Goal: Complete application form

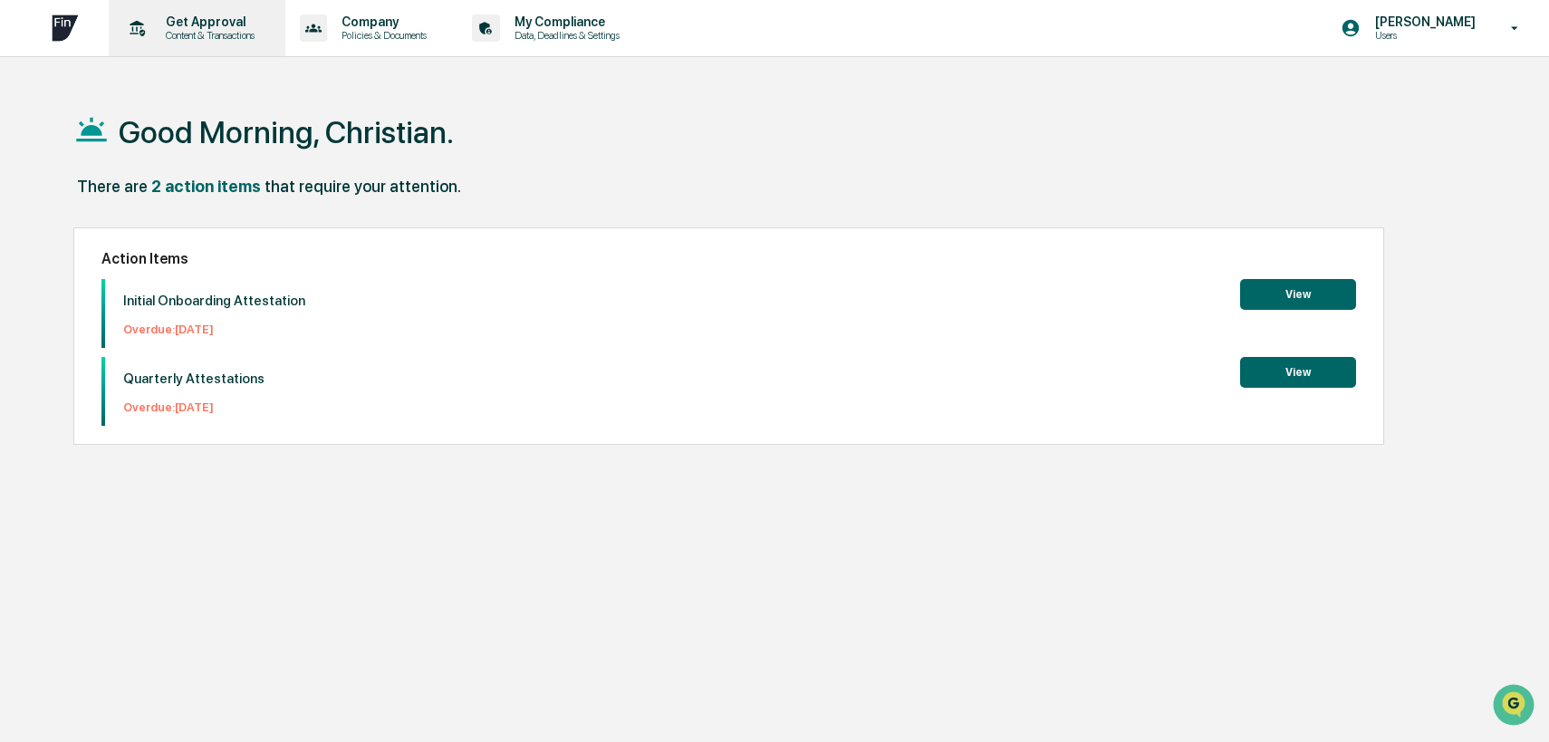
click at [210, 37] on p "Content & Transactions" at bounding box center [207, 35] width 112 height 13
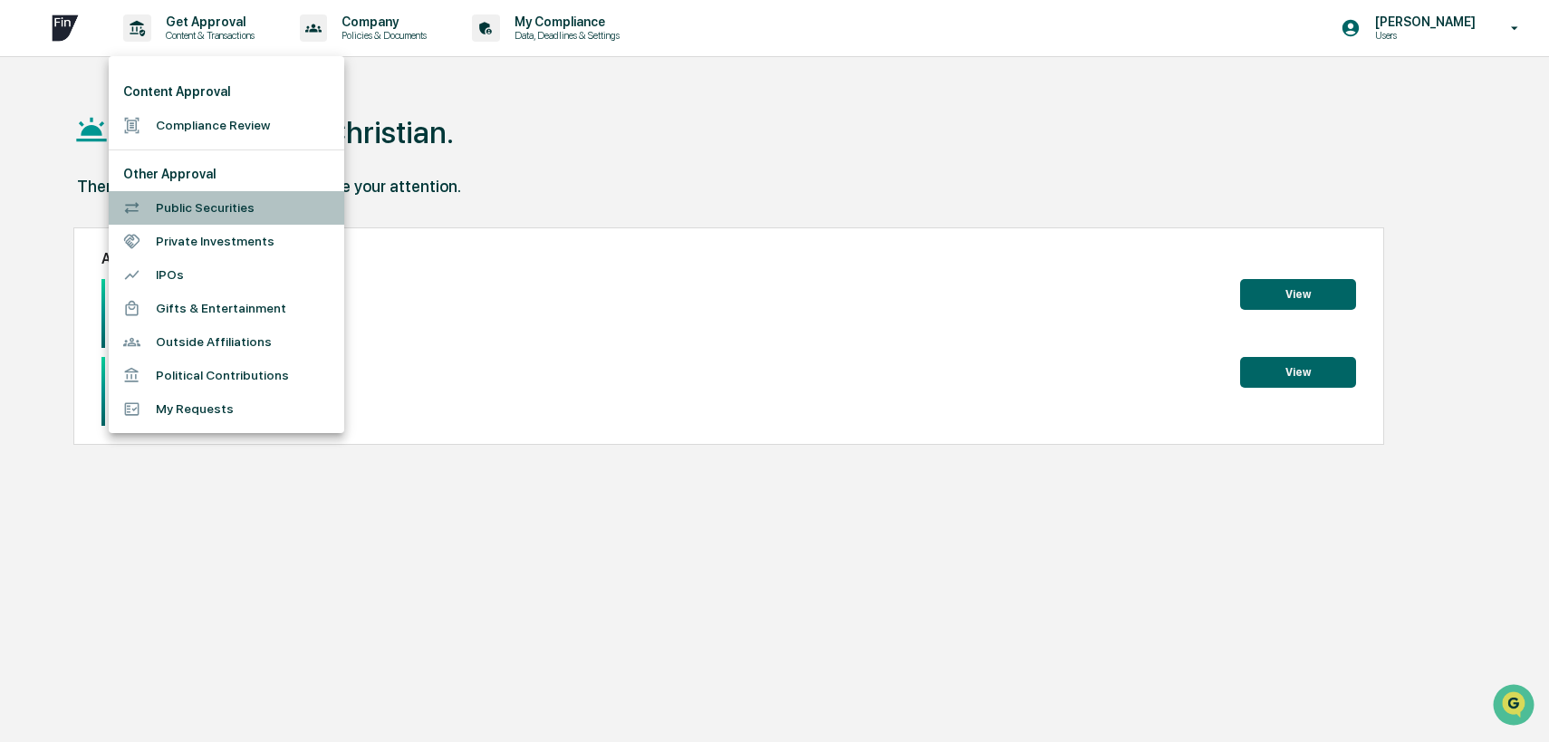
click at [284, 215] on li "Public Securities" at bounding box center [227, 208] width 236 height 34
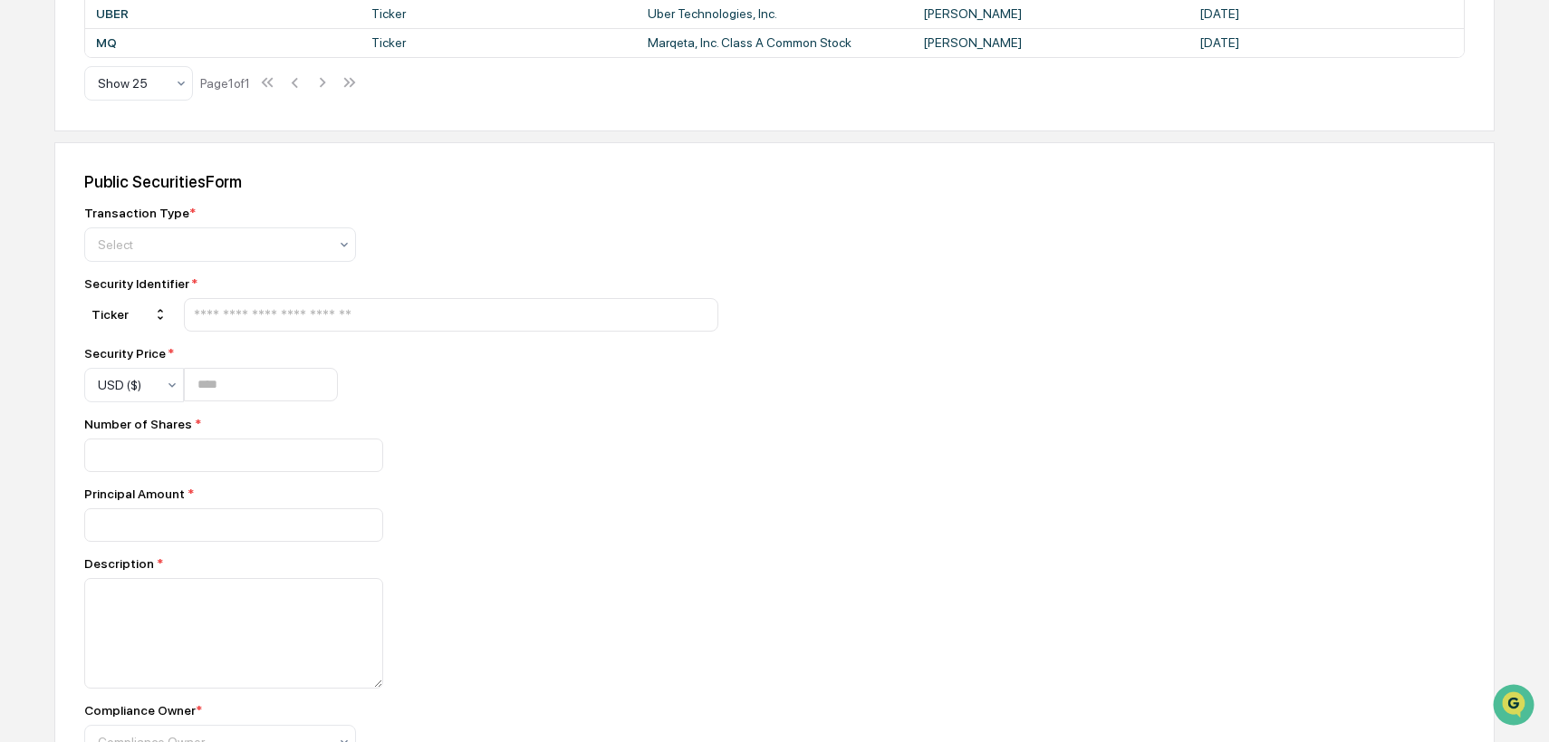
scroll to position [645, 0]
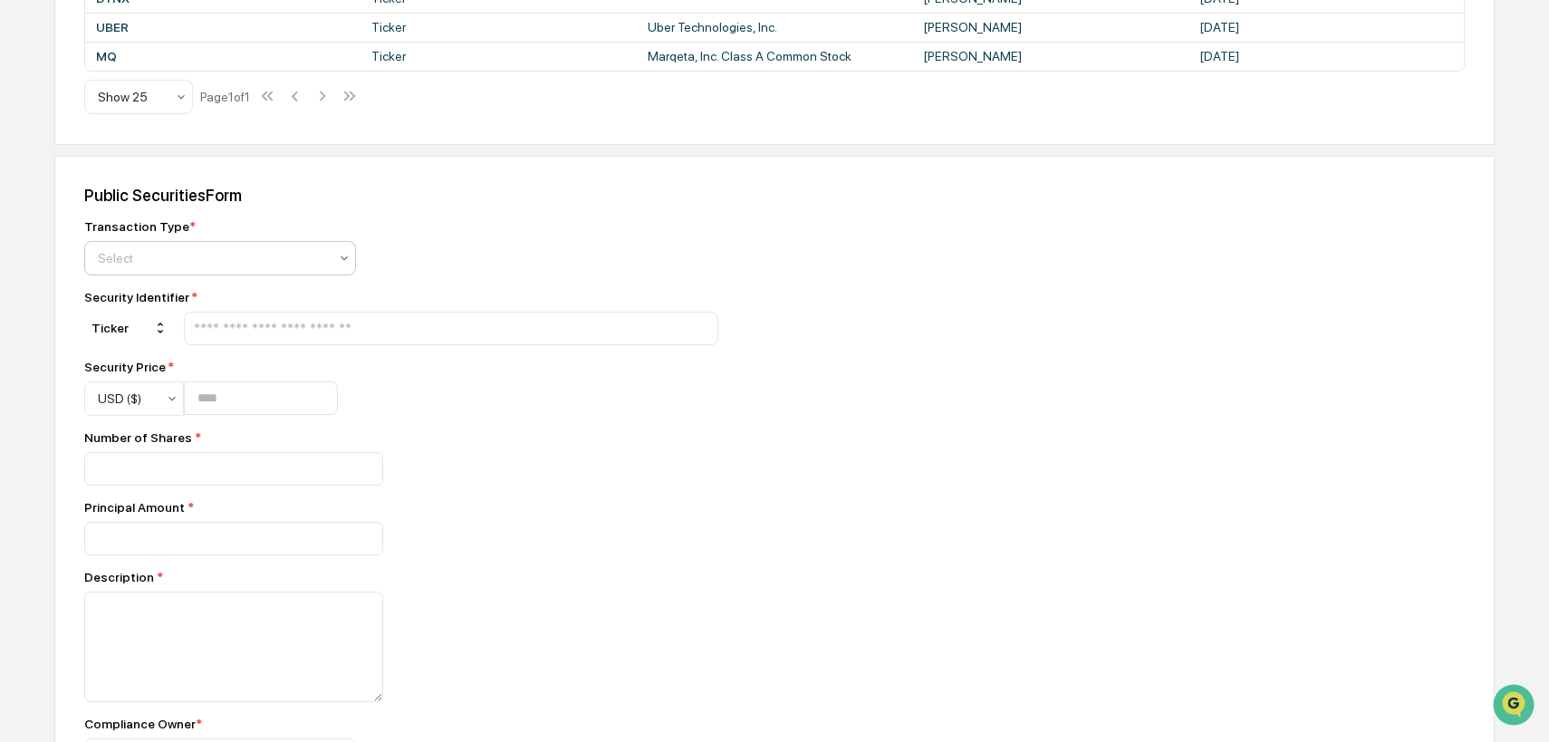
click at [346, 260] on icon at bounding box center [344, 257] width 7 height 5
type input "*"
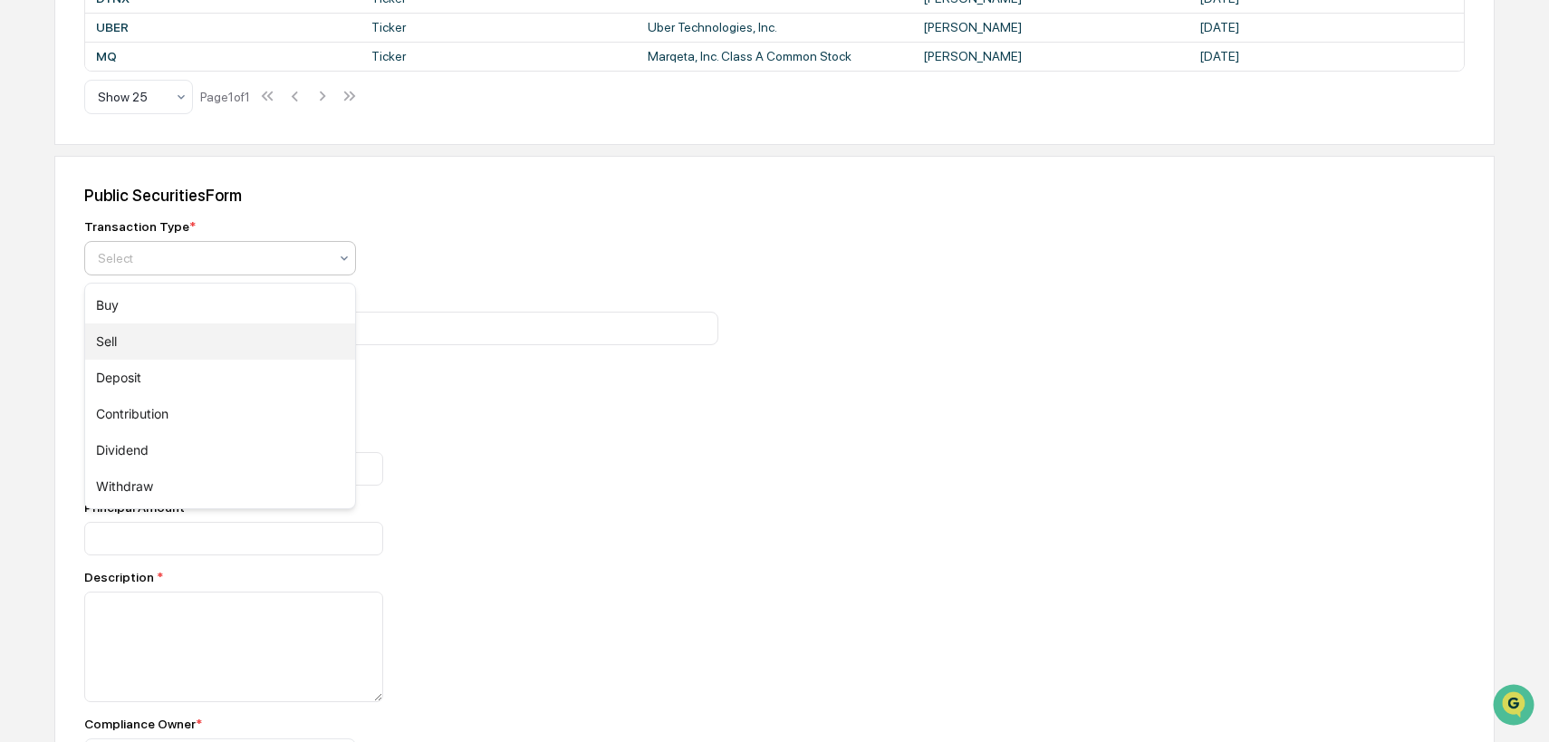
click at [267, 339] on div "Sell" at bounding box center [220, 341] width 270 height 36
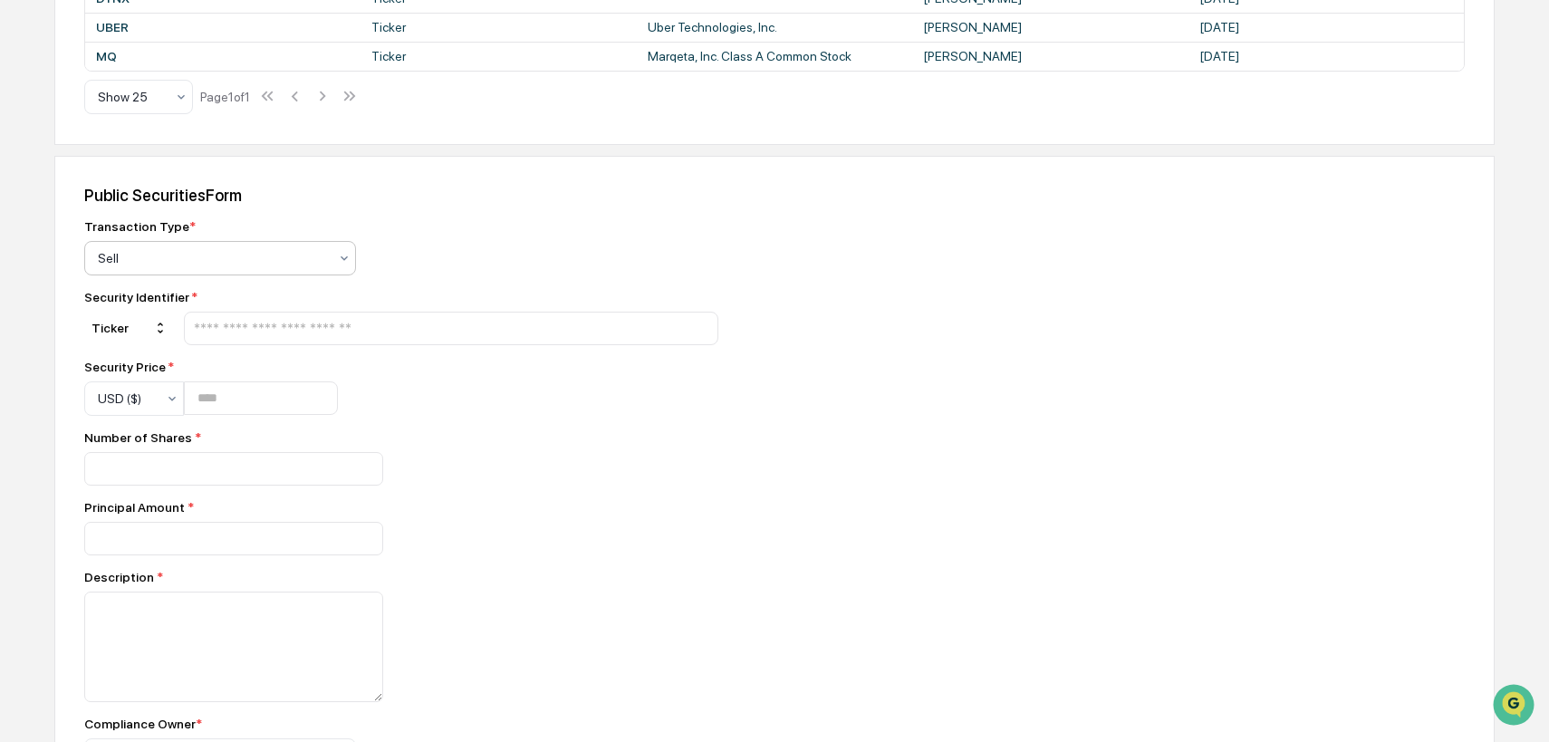
click at [296, 337] on input "text" at bounding box center [451, 328] width 518 height 17
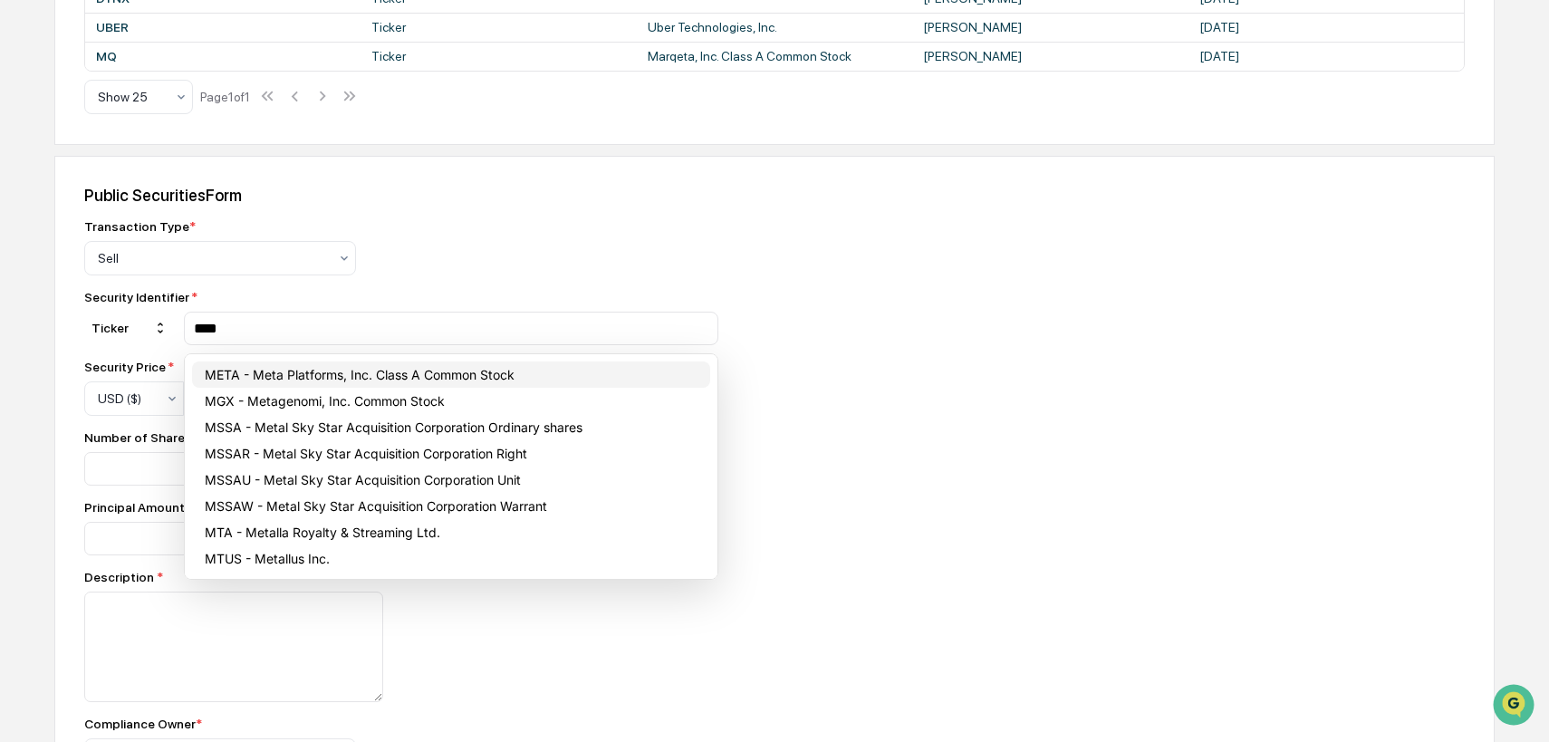
type input "****"
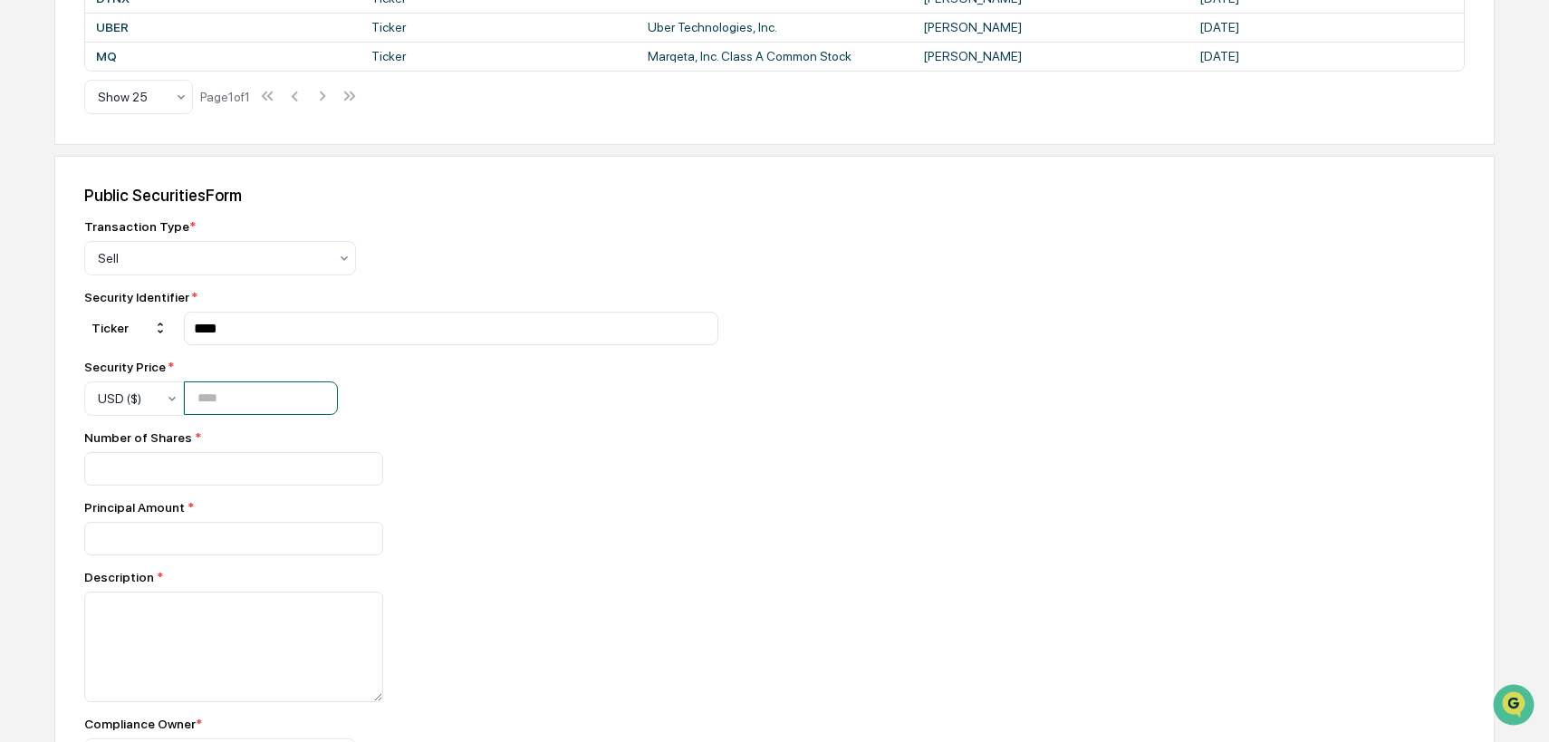
click at [265, 414] on input "number" at bounding box center [261, 398] width 154 height 34
type input "***"
click at [256, 480] on input "number" at bounding box center [233, 469] width 299 height 34
type input "**"
click at [645, 486] on div "**" at bounding box center [401, 469] width 634 height 34
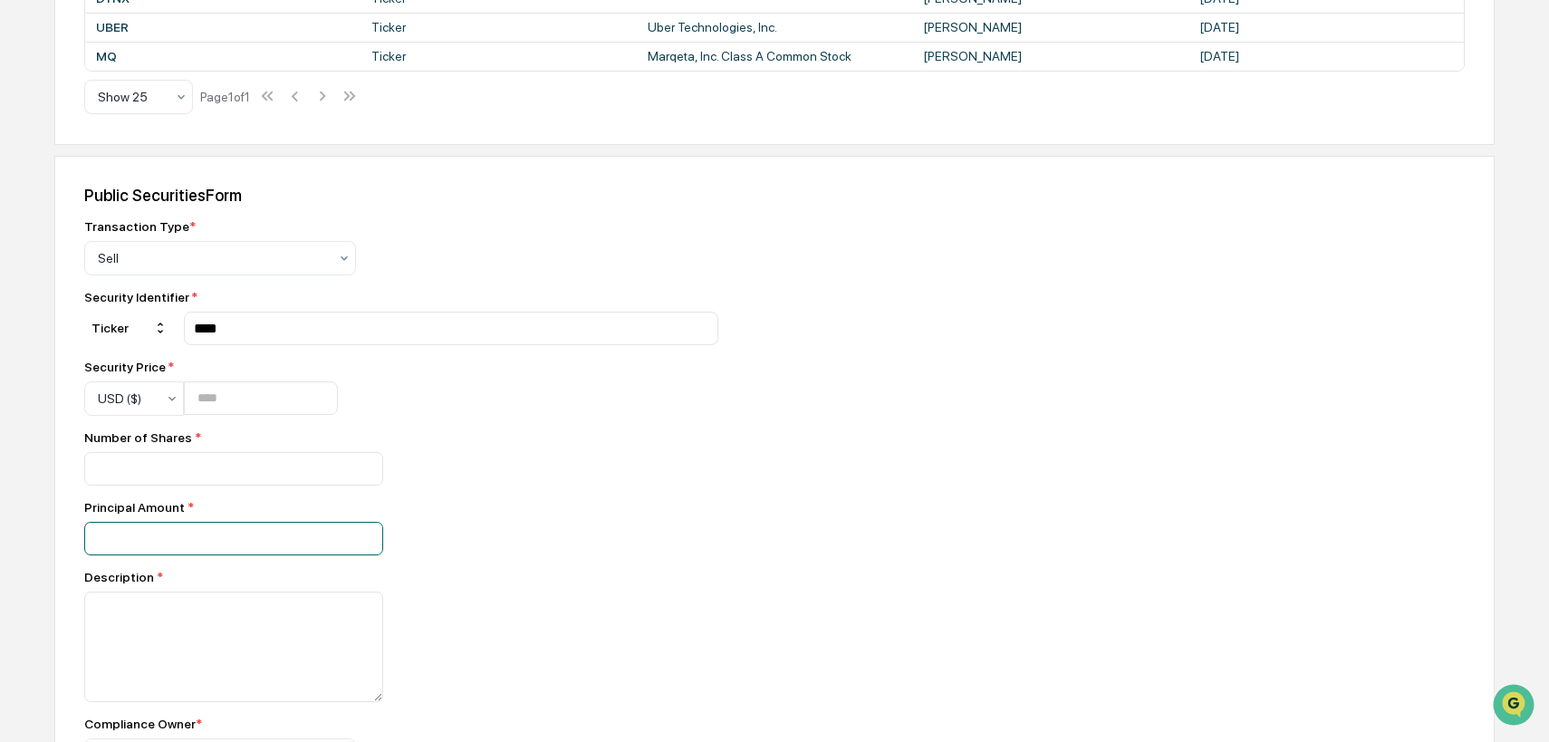
click at [220, 555] on input "number" at bounding box center [233, 539] width 299 height 34
type input "*****"
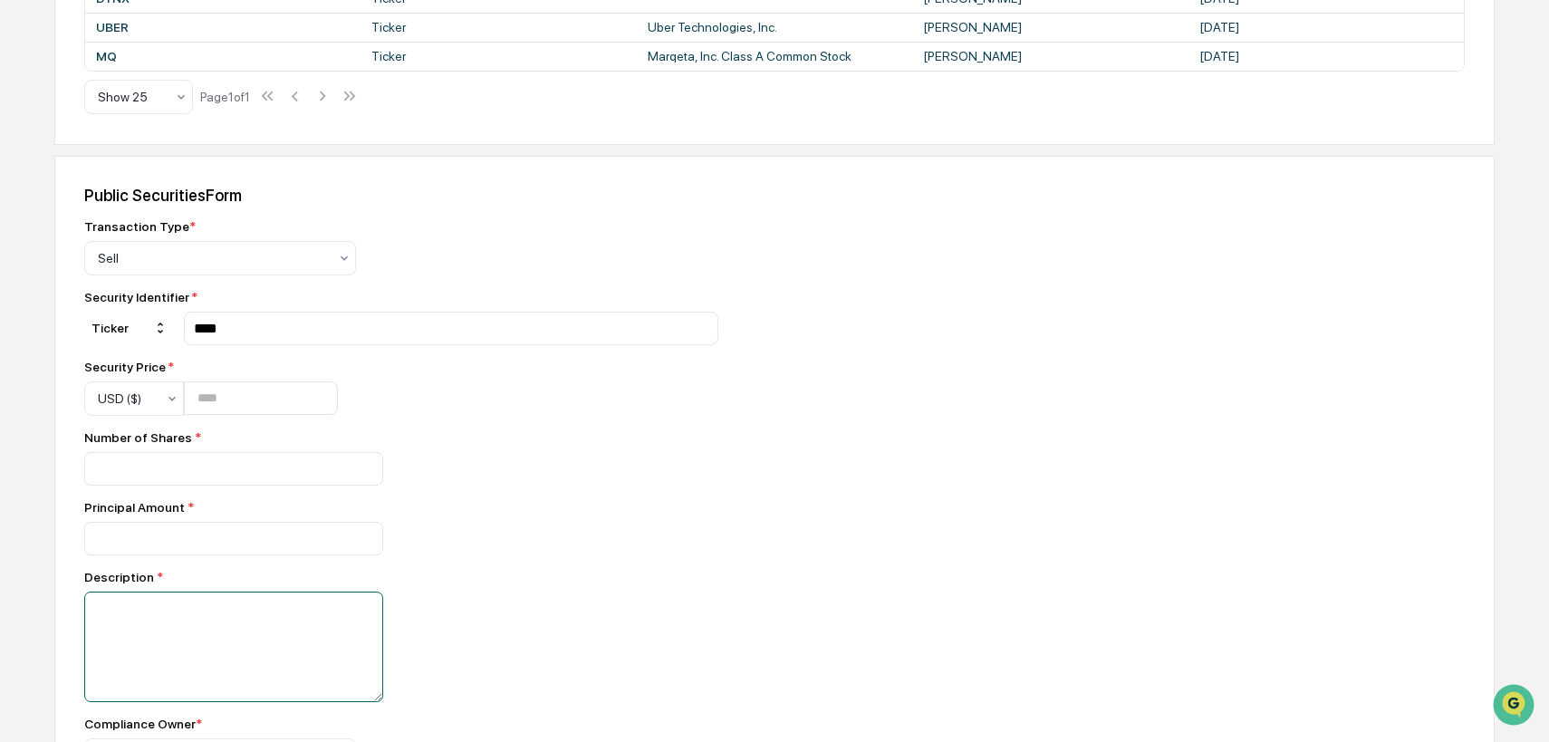
click at [174, 650] on textarea at bounding box center [233, 647] width 299 height 111
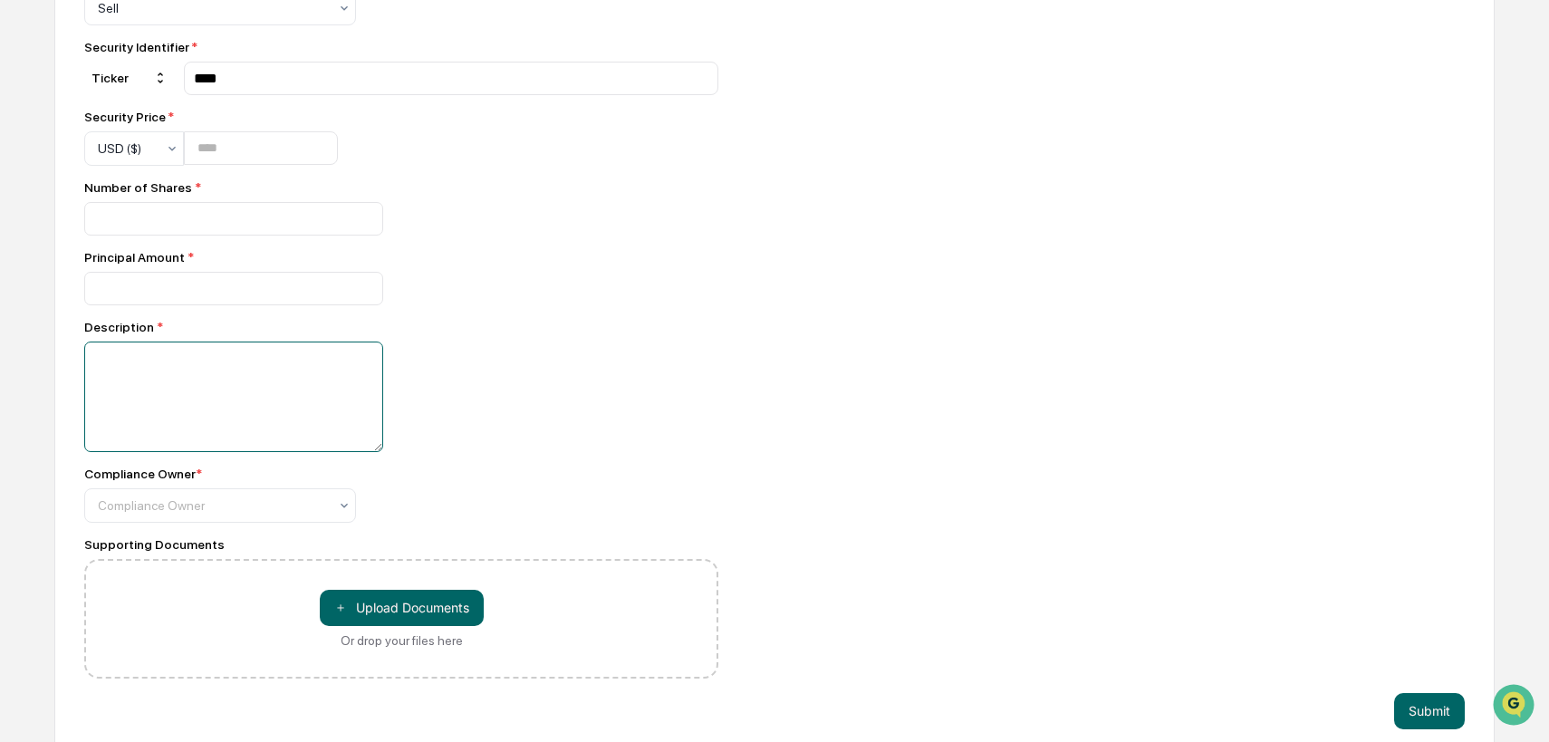
scroll to position [902, 0]
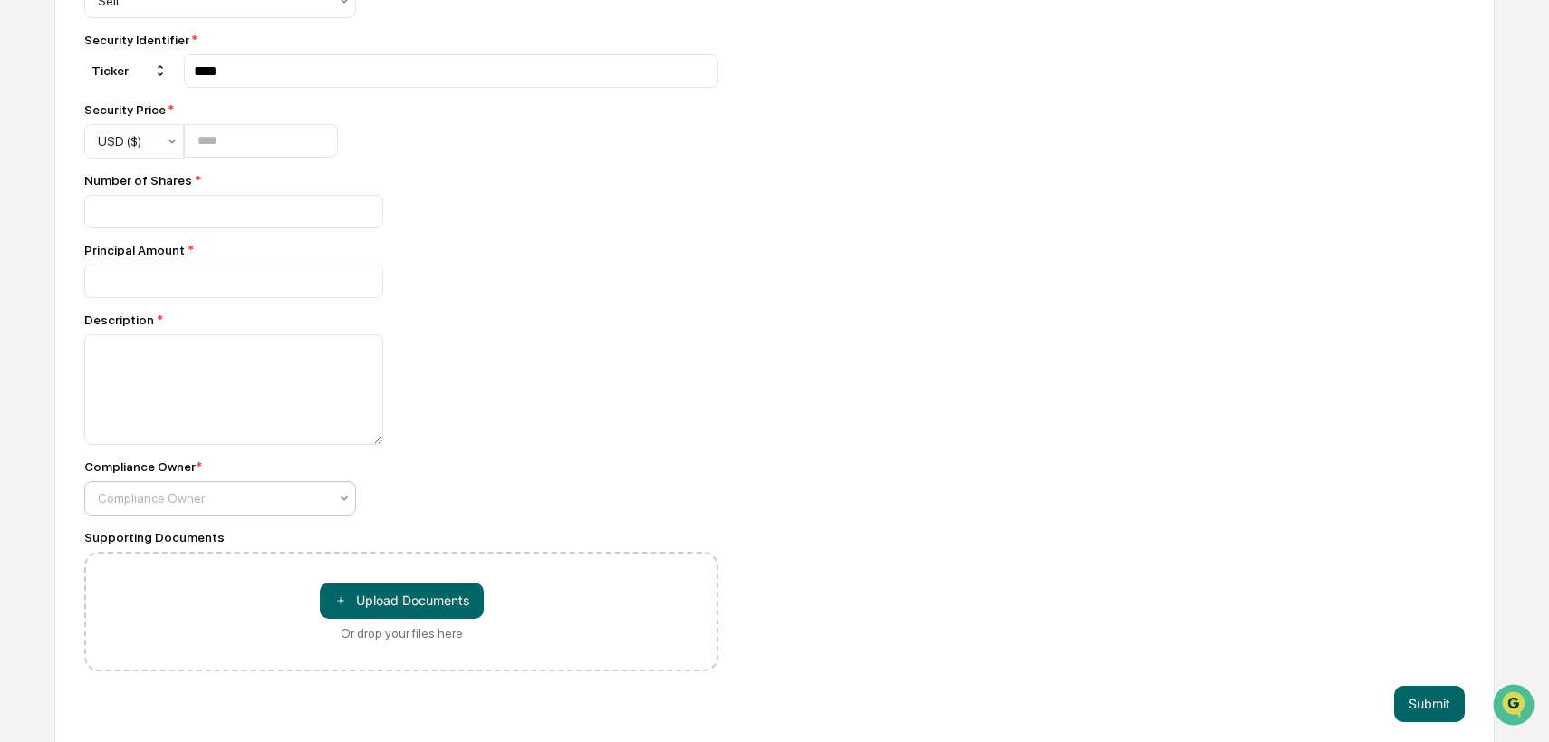
click at [338, 515] on div at bounding box center [344, 498] width 14 height 33
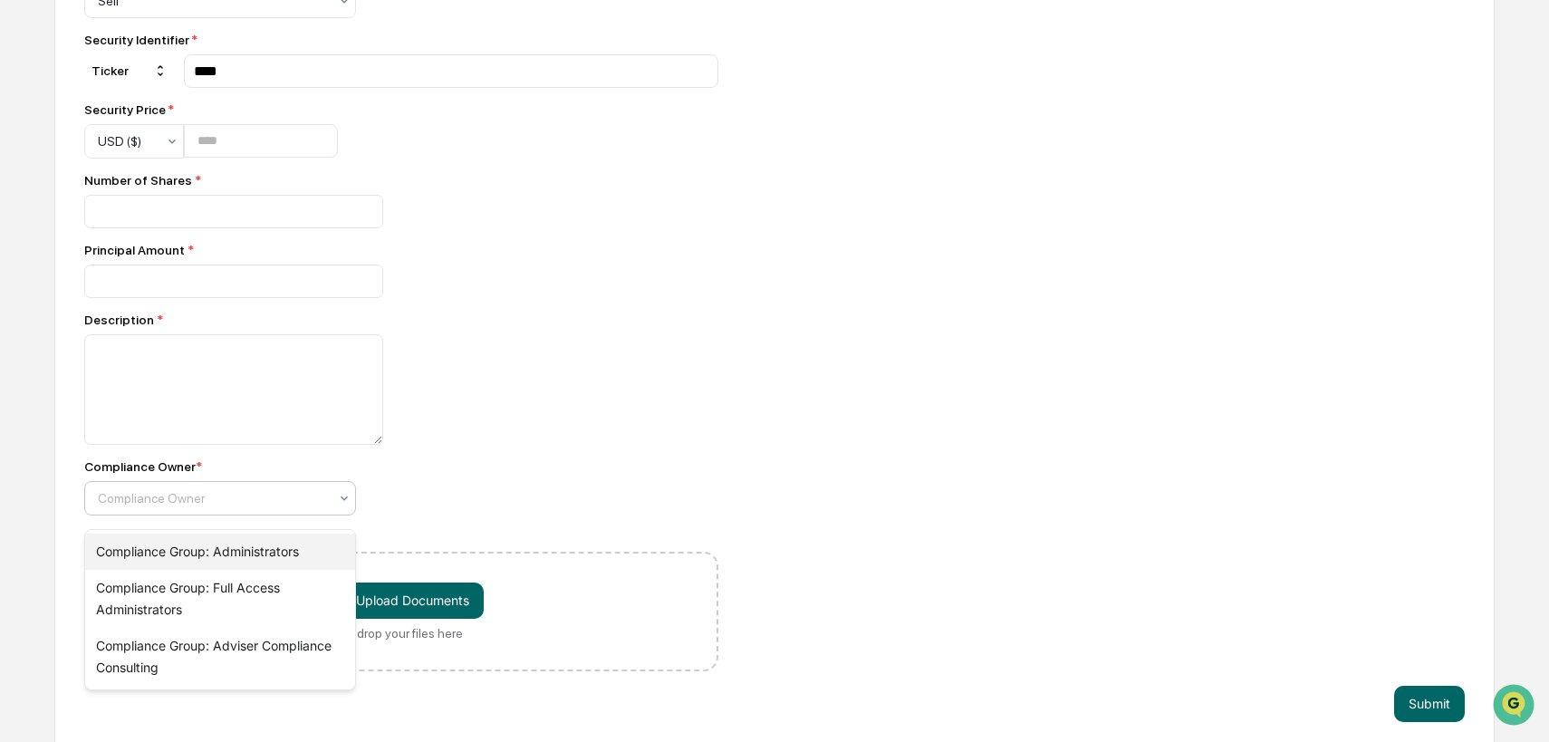
click at [315, 552] on div "Compliance Group: Administrators" at bounding box center [220, 552] width 270 height 36
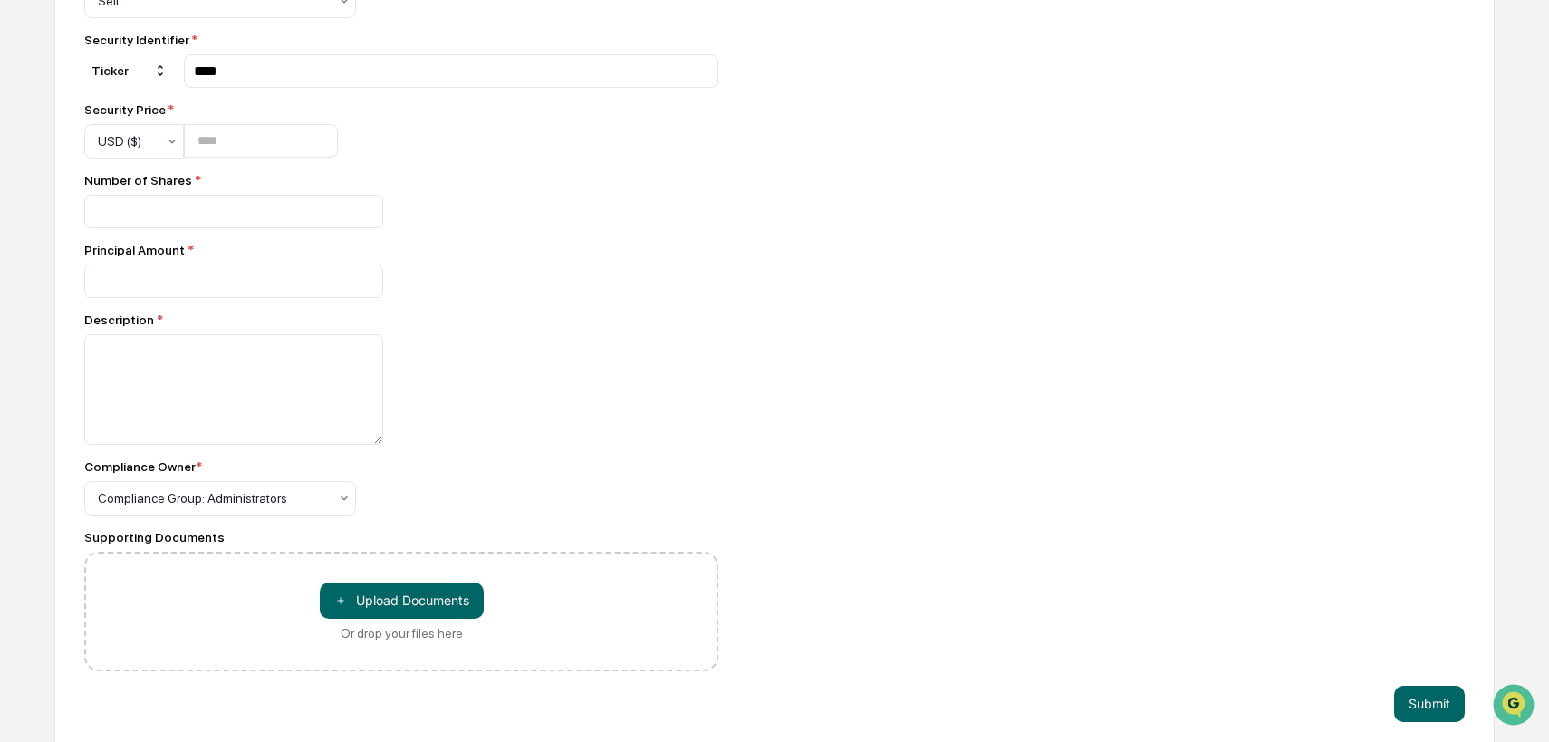
click at [491, 495] on div "Compliance Owner * Compliance Group: Administrators" at bounding box center [401, 487] width 634 height 56
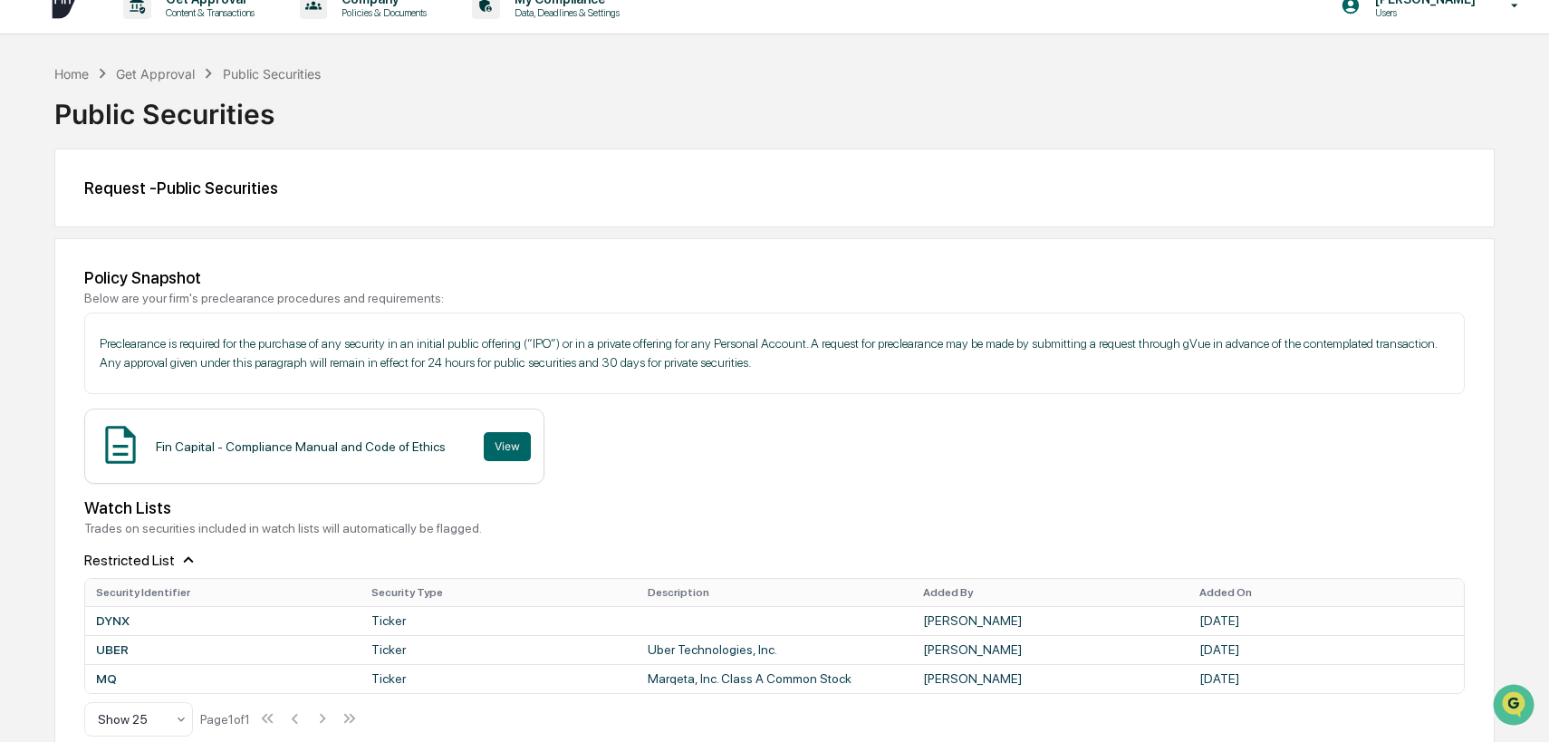
scroll to position [24, 0]
click at [742, 366] on p "Preclearance is required for the purchase of any security in an initial public …" at bounding box center [775, 351] width 1350 height 38
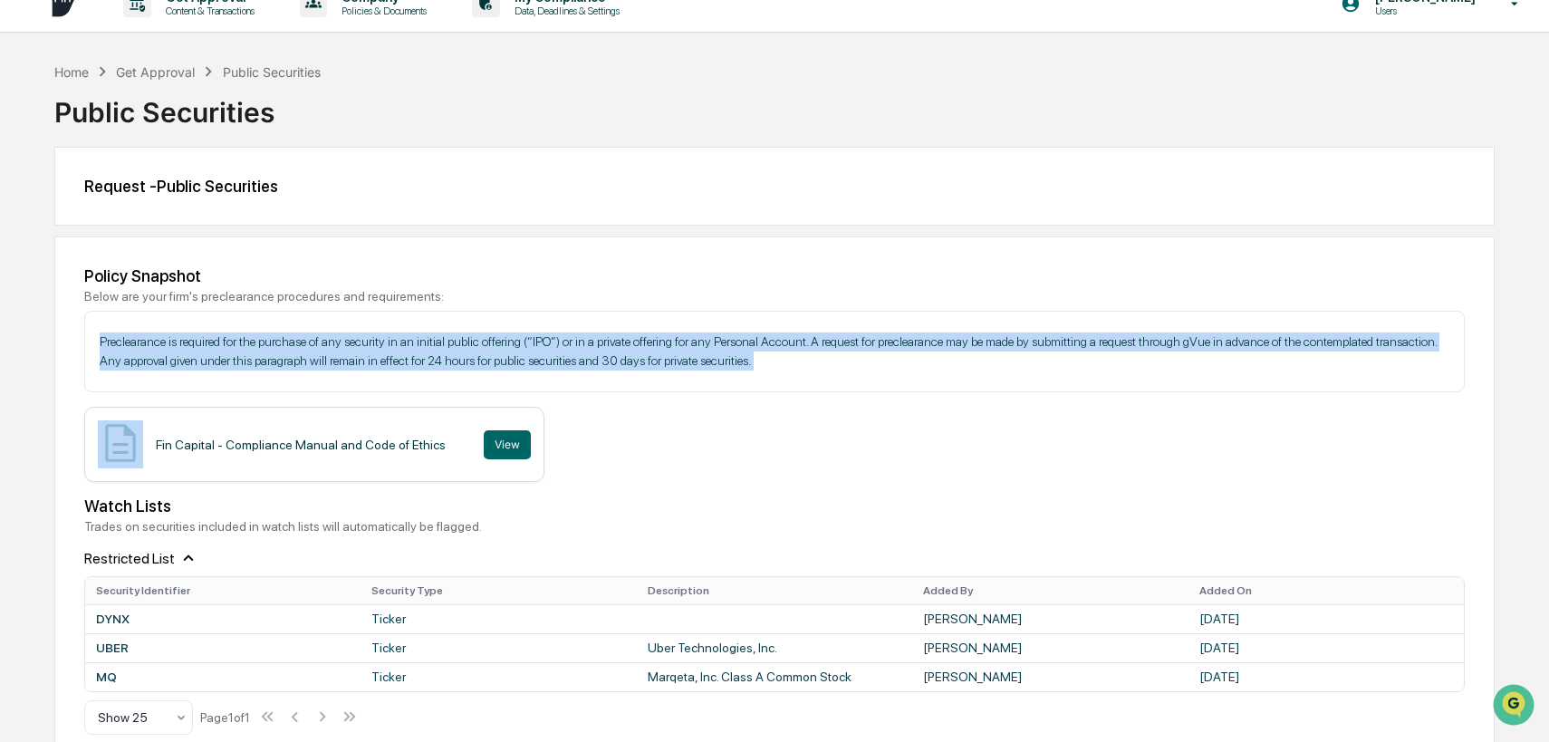
click at [742, 366] on p "Preclearance is required for the purchase of any security in an initial public …" at bounding box center [775, 351] width 1350 height 38
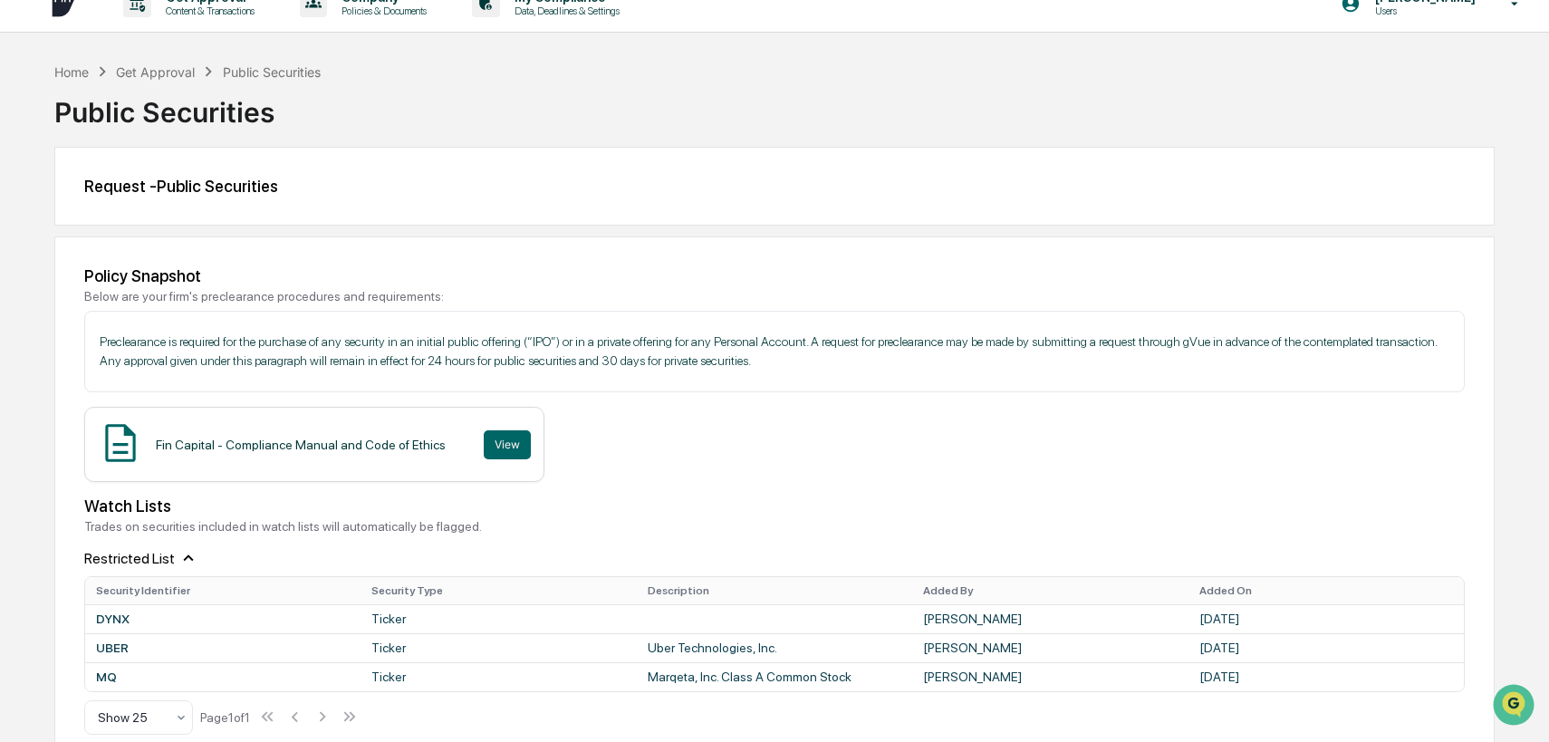
scroll to position [48, 0]
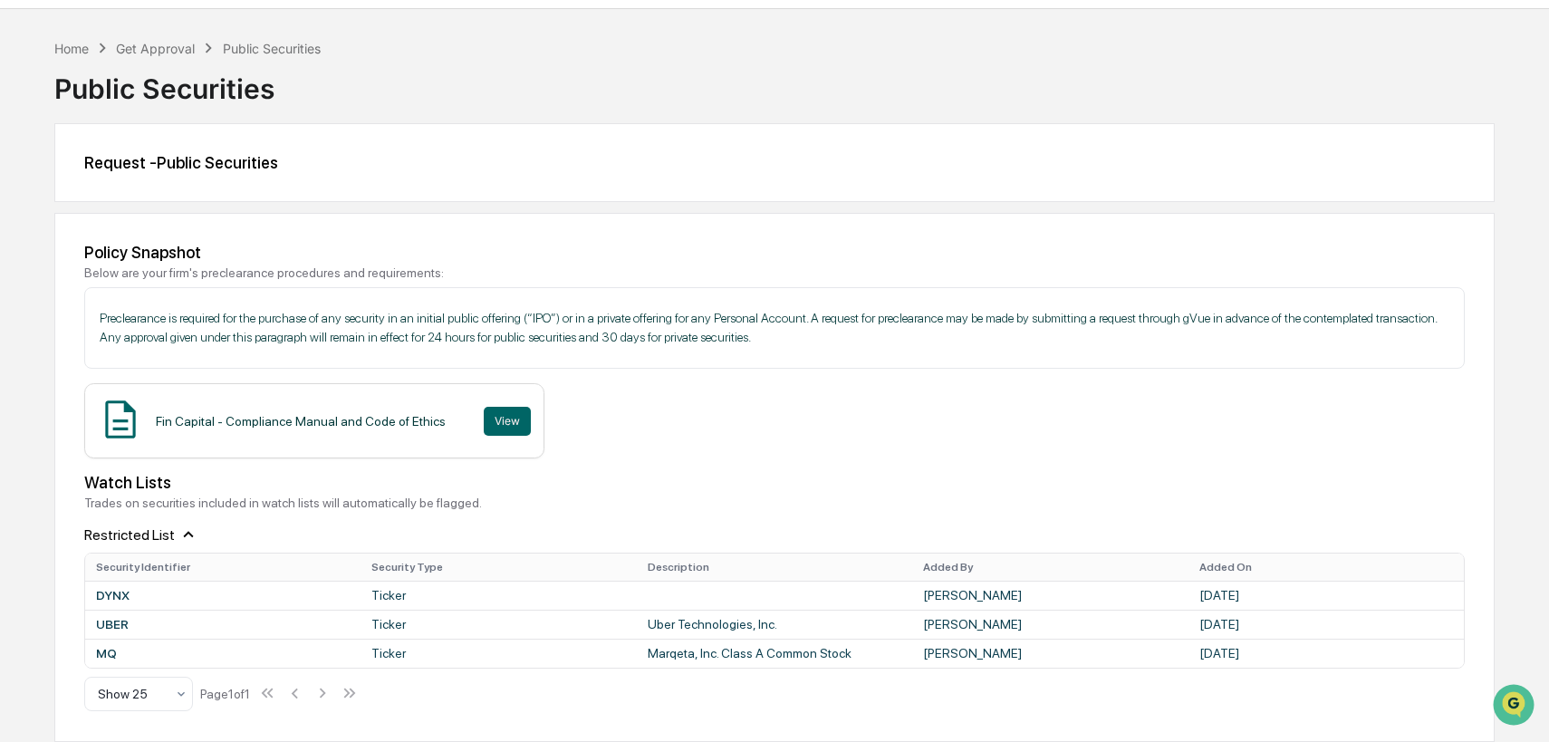
click at [1242, 320] on p "Preclearance is required for the purchase of any security in an initial public …" at bounding box center [775, 328] width 1350 height 38
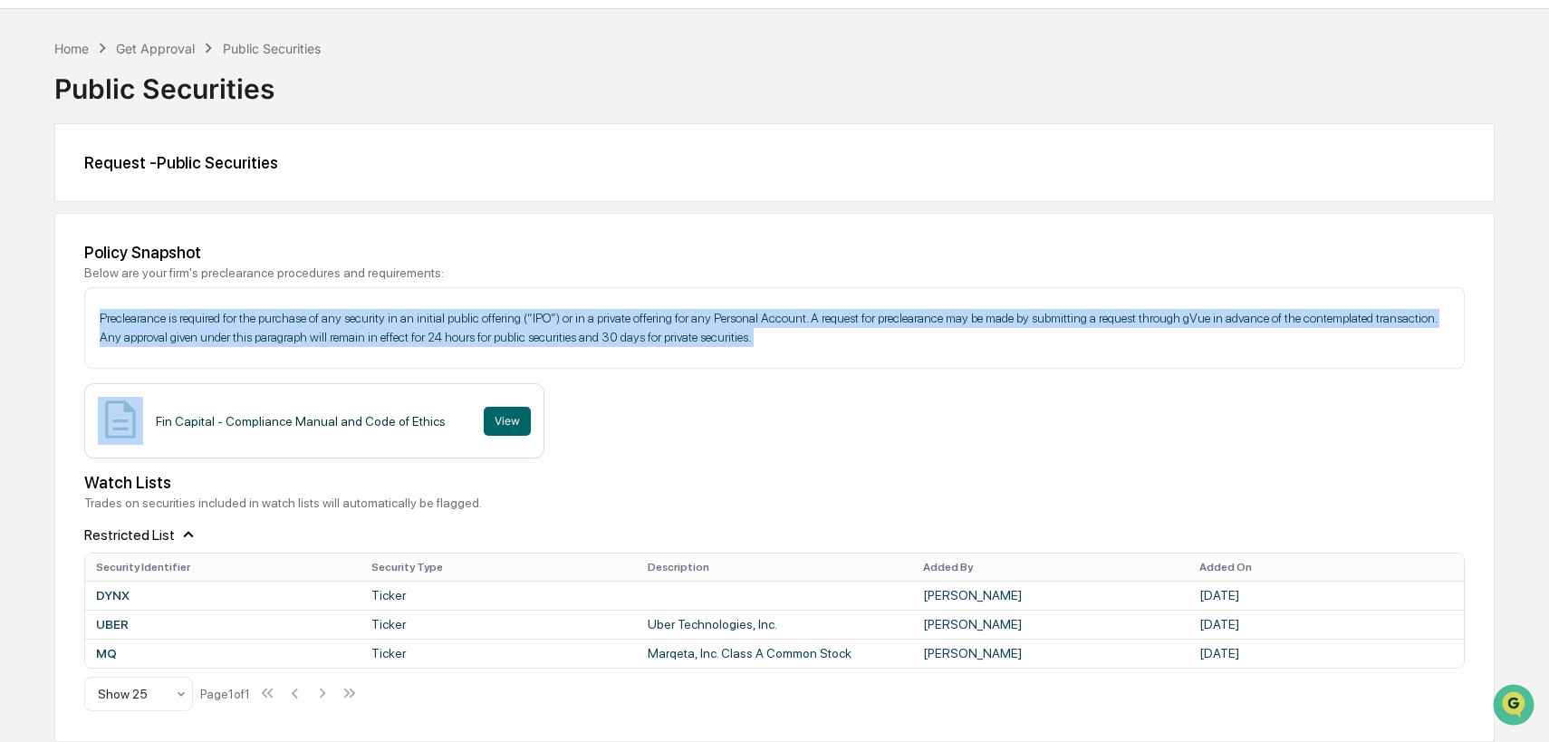
click at [1242, 320] on p "Preclearance is required for the purchase of any security in an initial public …" at bounding box center [775, 328] width 1350 height 38
click at [1242, 344] on p "Preclearance is required for the purchase of any security in an initial public …" at bounding box center [775, 328] width 1350 height 38
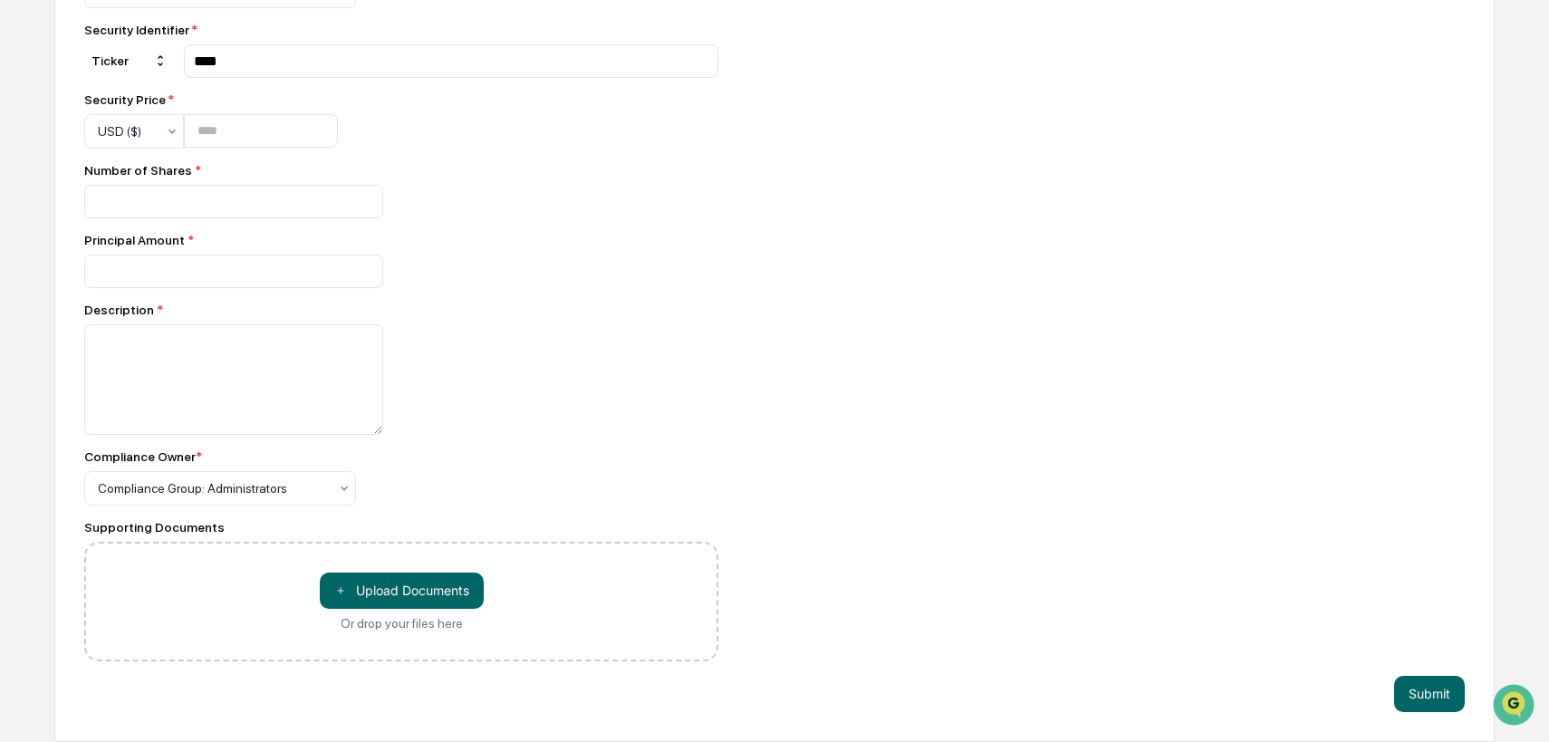
scroll to position [923, 0]
click at [206, 363] on textarea at bounding box center [233, 379] width 299 height 111
type textarea "**********"
click at [551, 423] on div "**********" at bounding box center [401, 379] width 634 height 111
click at [1416, 696] on button "Submit" at bounding box center [1429, 694] width 71 height 36
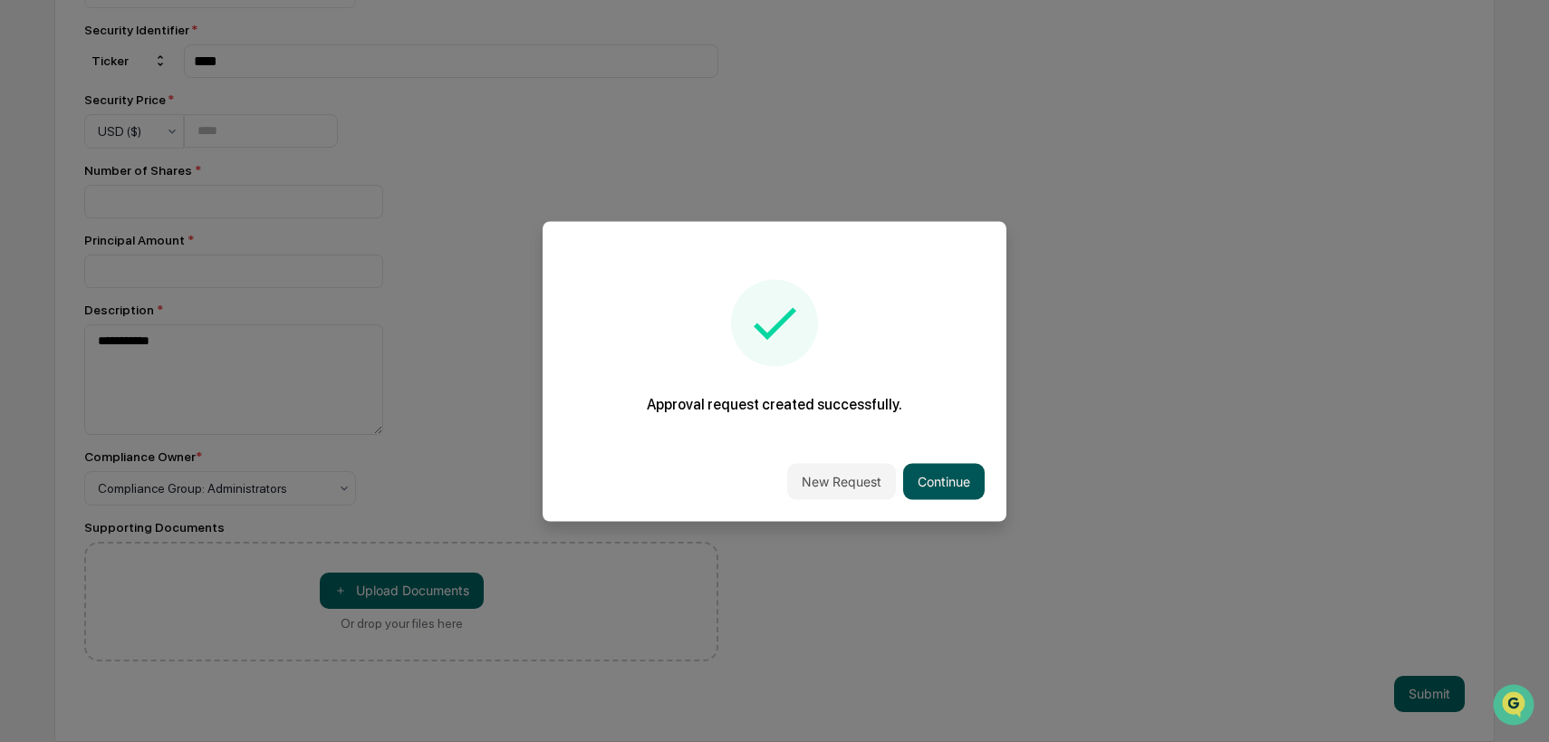
click at [951, 481] on button "Continue" at bounding box center [944, 481] width 82 height 36
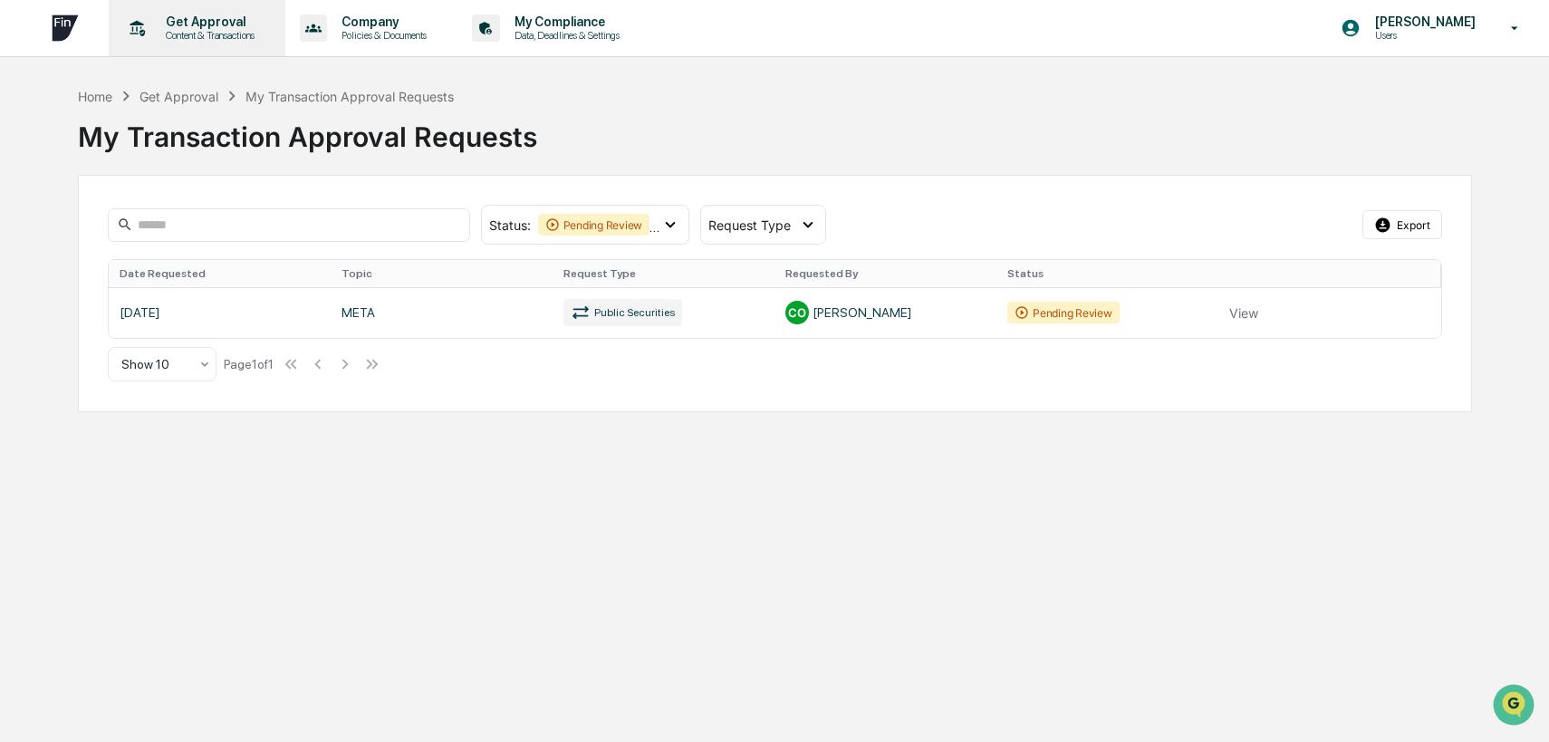
click at [237, 29] on p "Content & Transactions" at bounding box center [207, 35] width 112 height 13
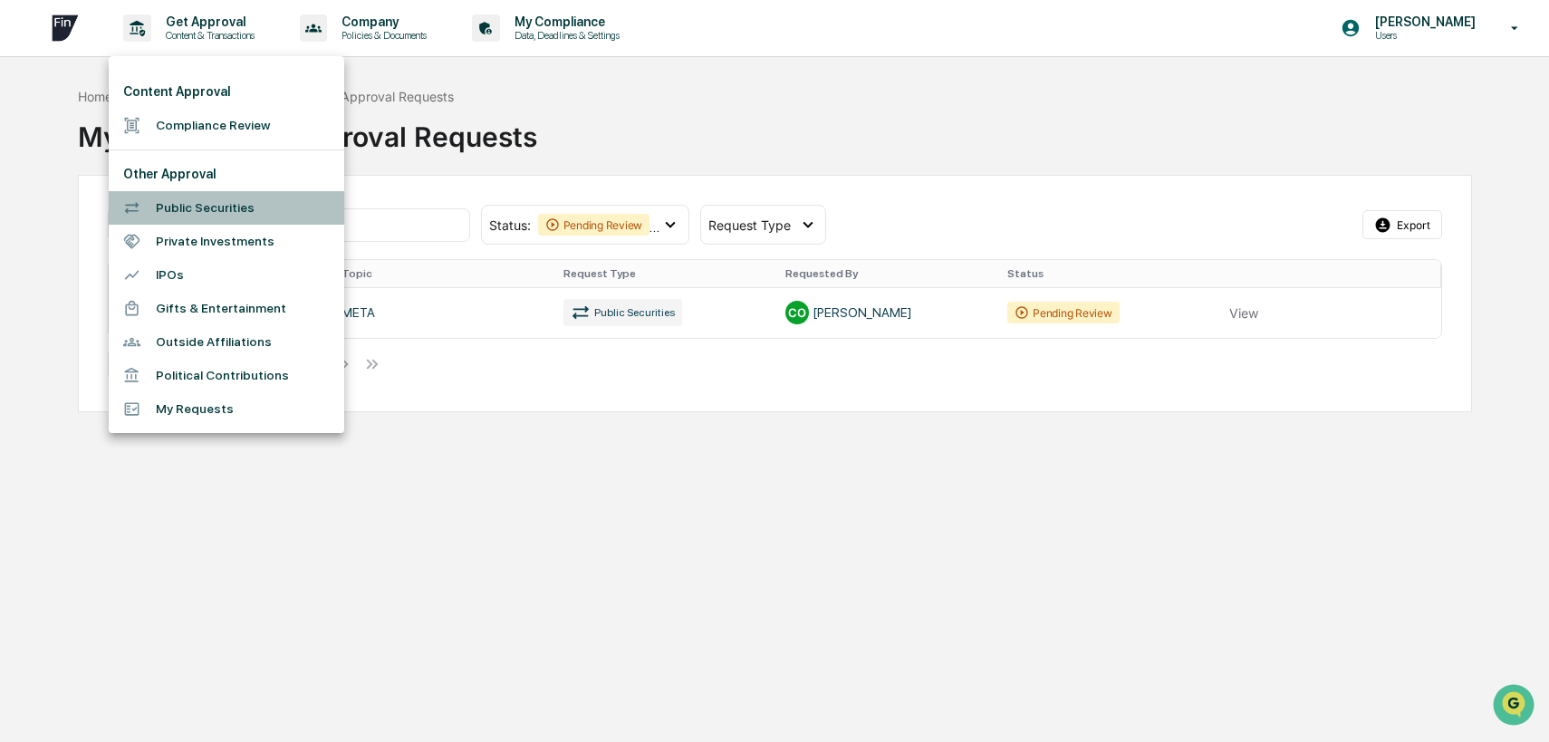
click at [274, 215] on li "Public Securities" at bounding box center [227, 208] width 236 height 34
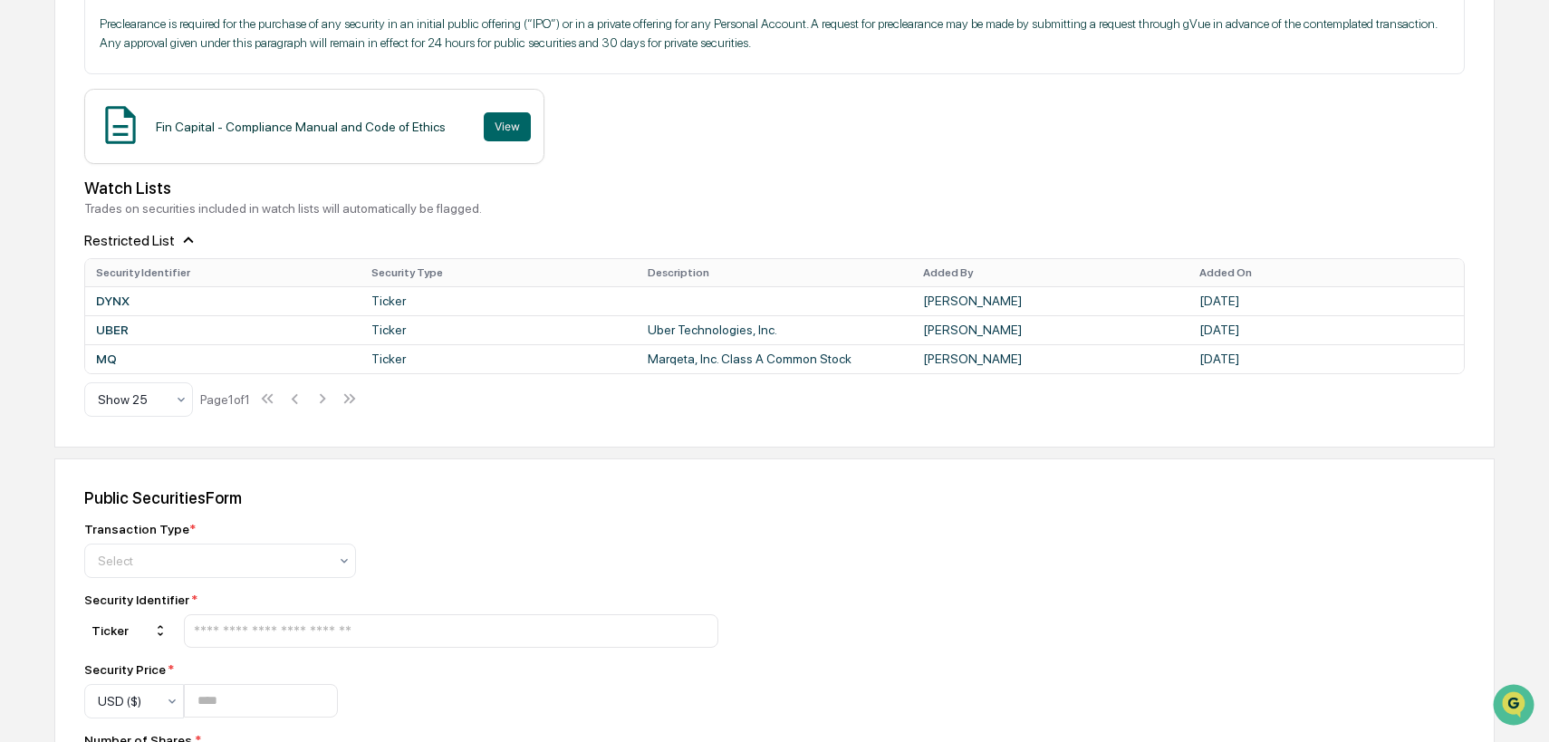
scroll to position [358, 0]
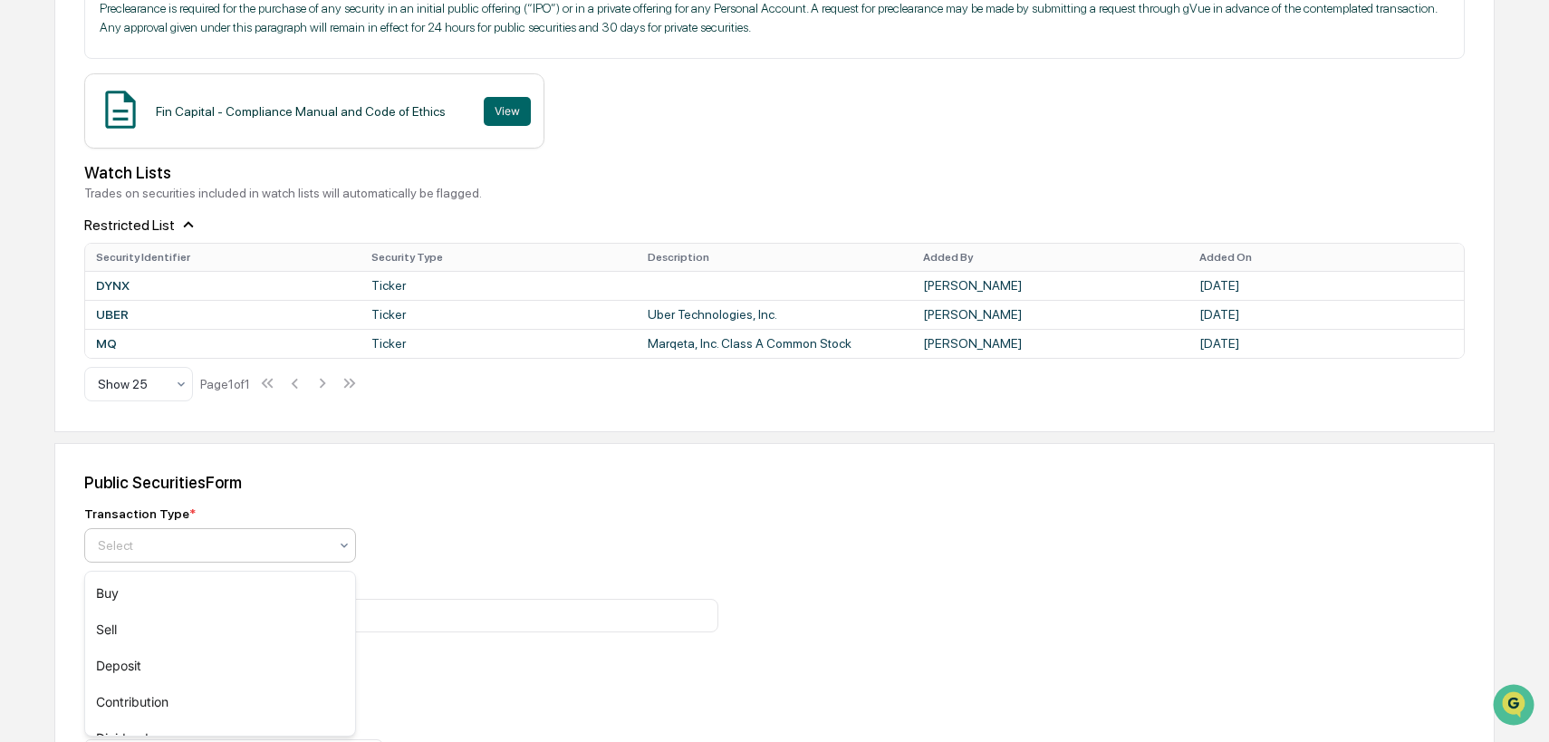
click at [282, 563] on div "Select" at bounding box center [220, 545] width 272 height 34
click at [274, 627] on div "Sell" at bounding box center [220, 629] width 270 height 36
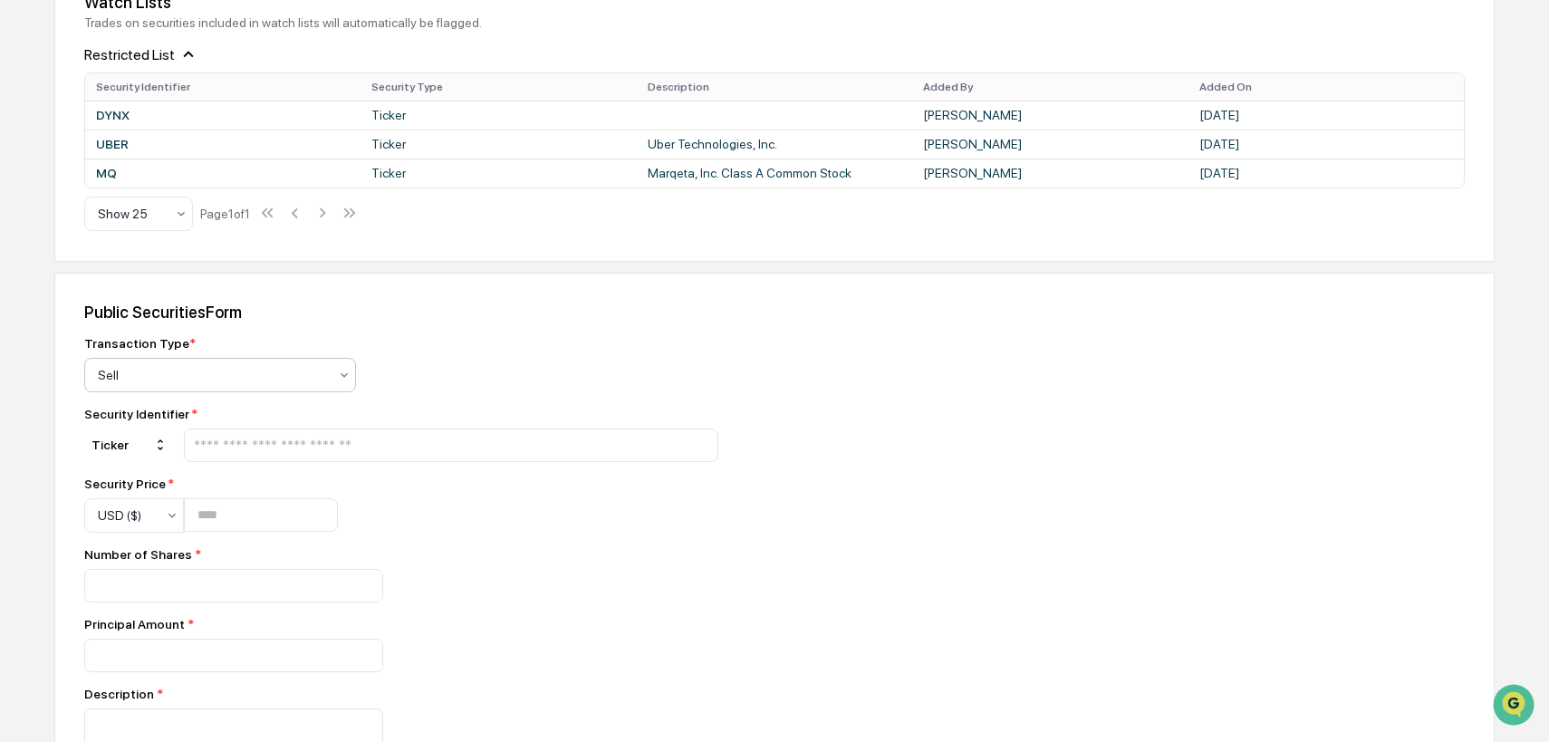
scroll to position [543, 0]
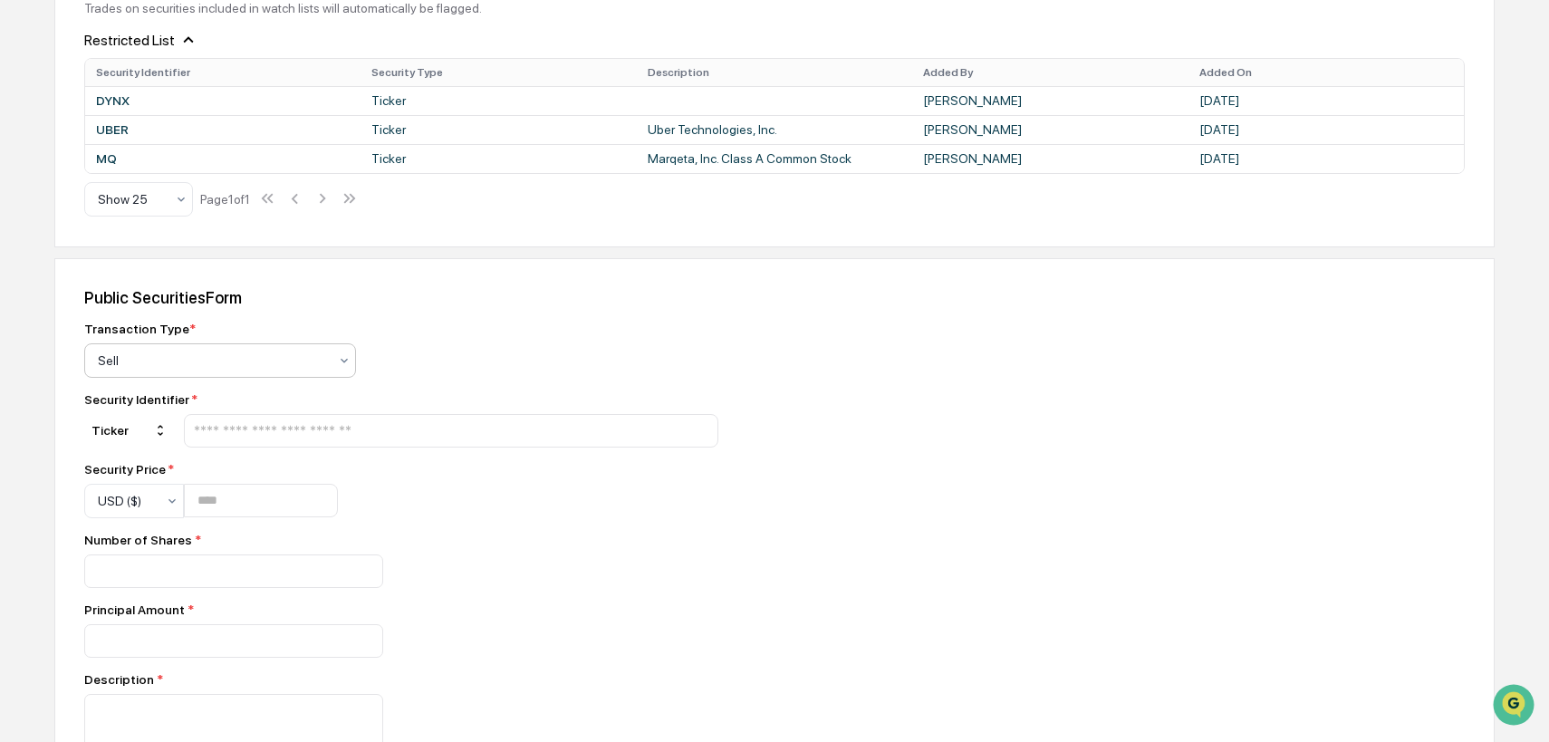
click at [409, 438] on input "text" at bounding box center [451, 430] width 518 height 17
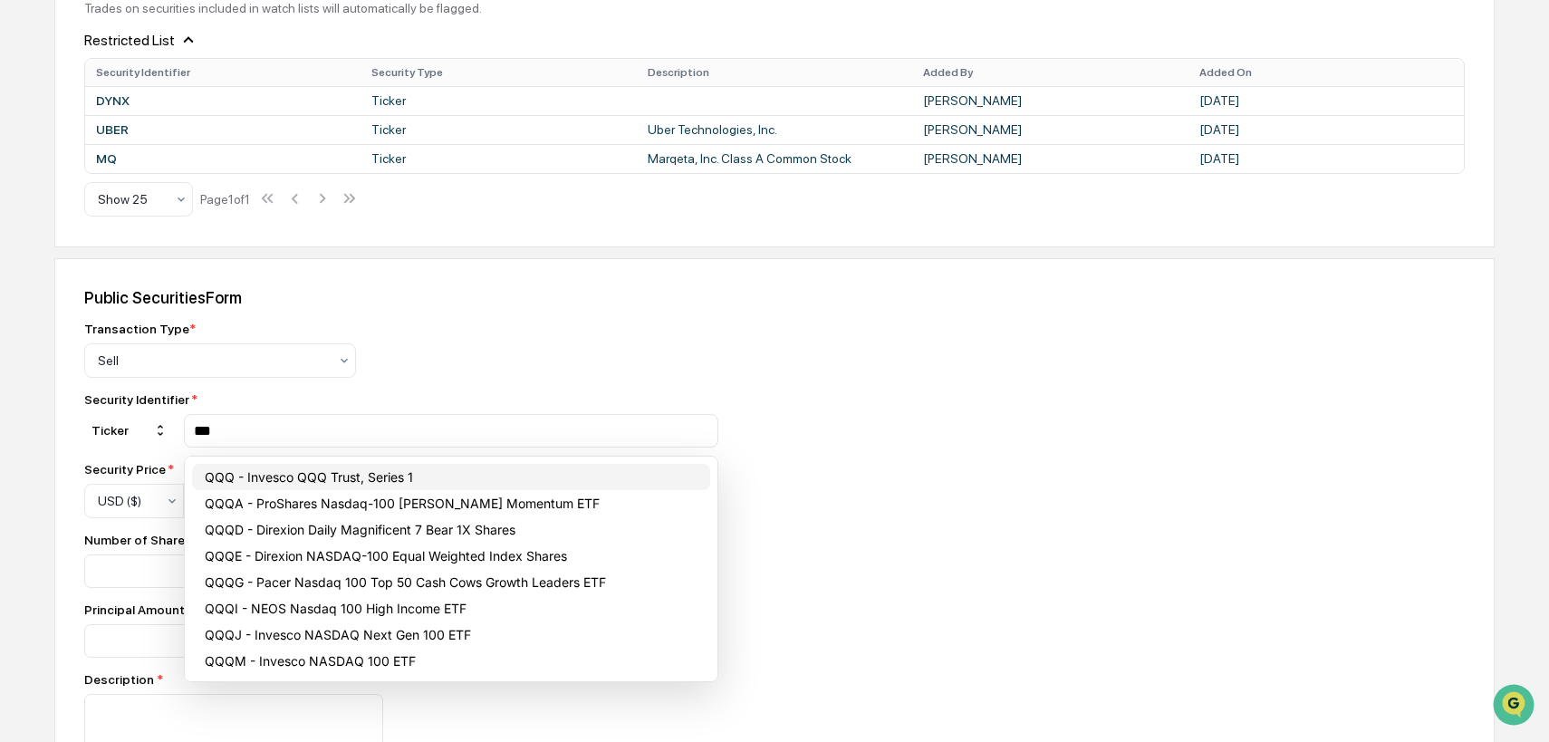
type input "***"
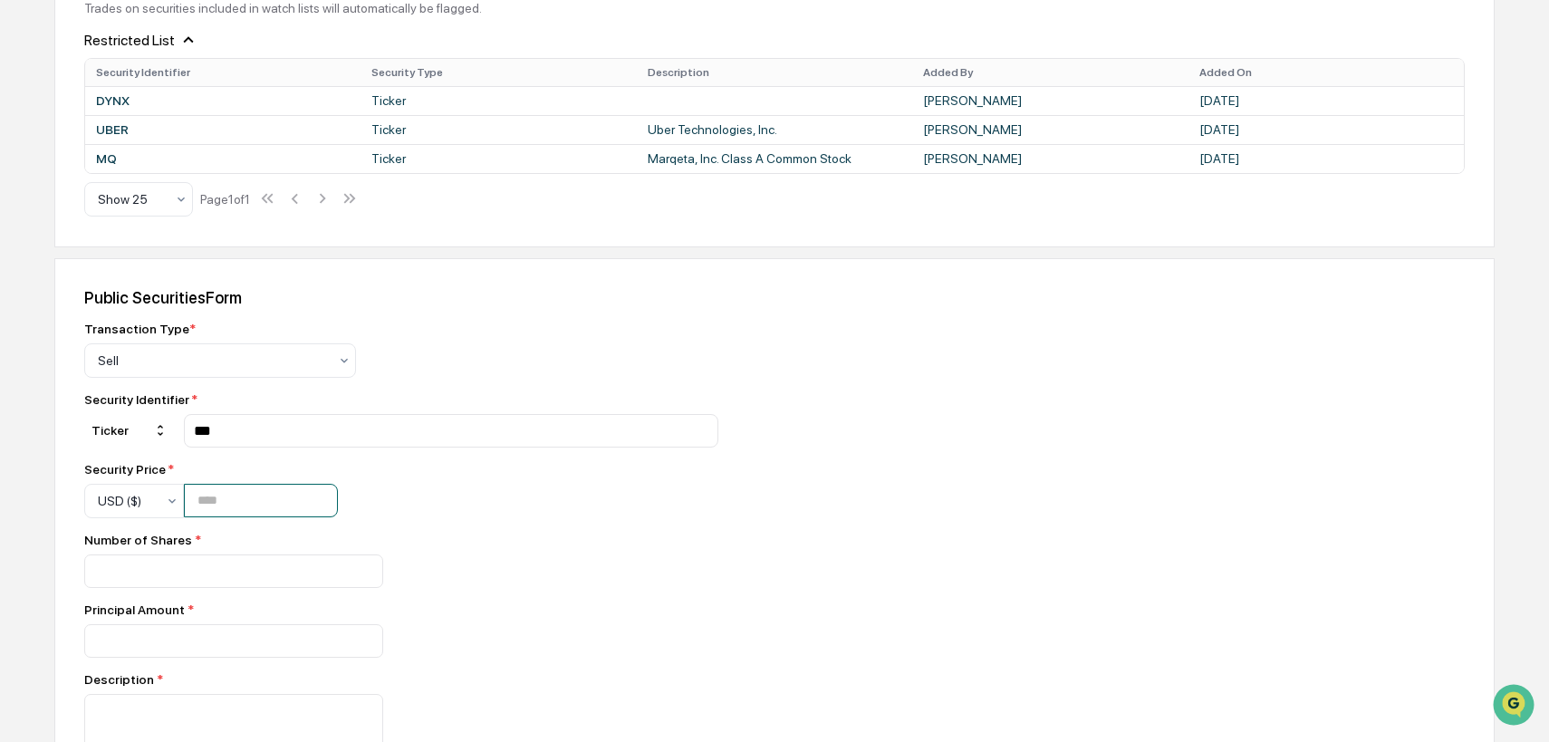
click at [298, 499] on input "number" at bounding box center [261, 501] width 154 height 34
type input "***"
click at [224, 576] on input "number" at bounding box center [233, 571] width 299 height 34
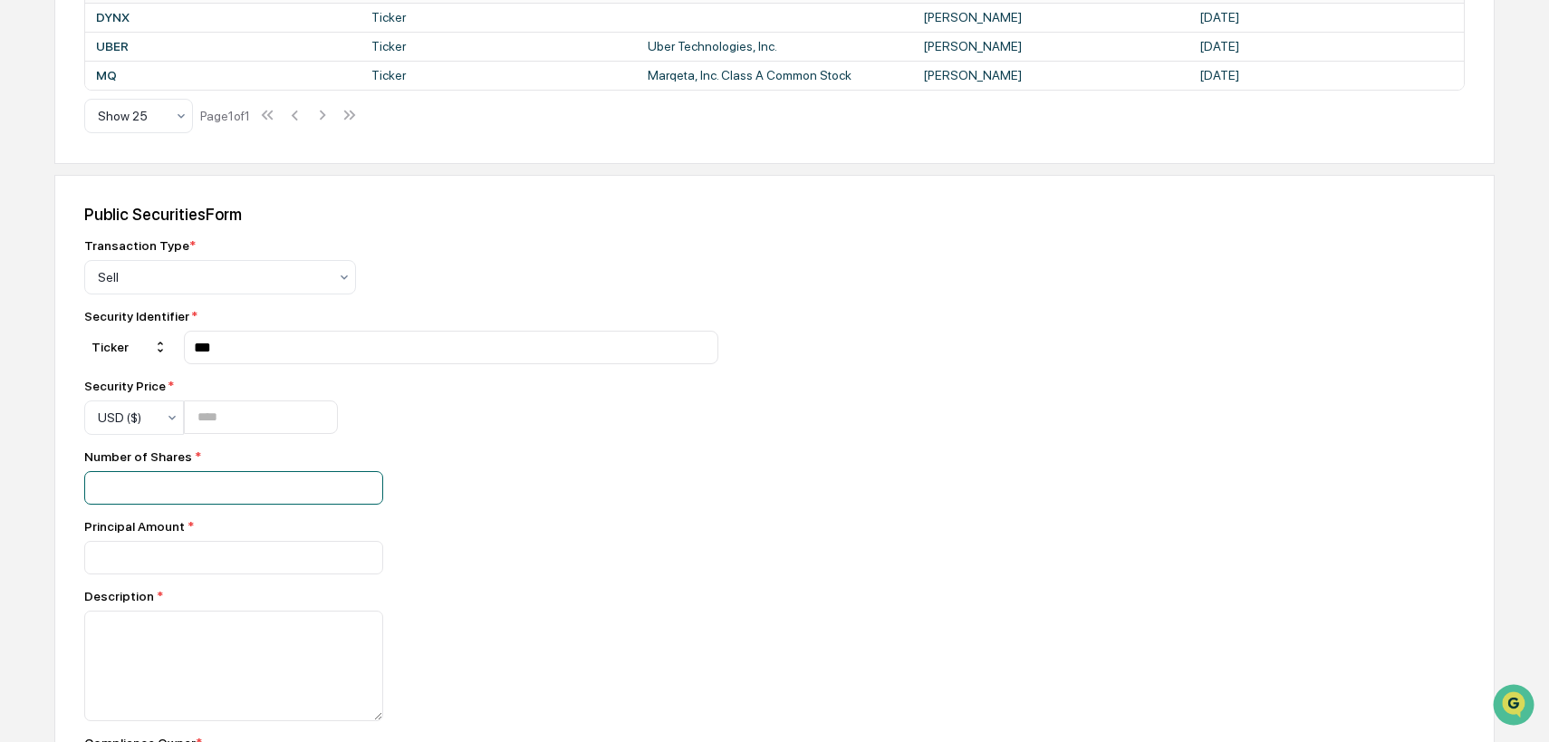
scroll to position [642, 0]
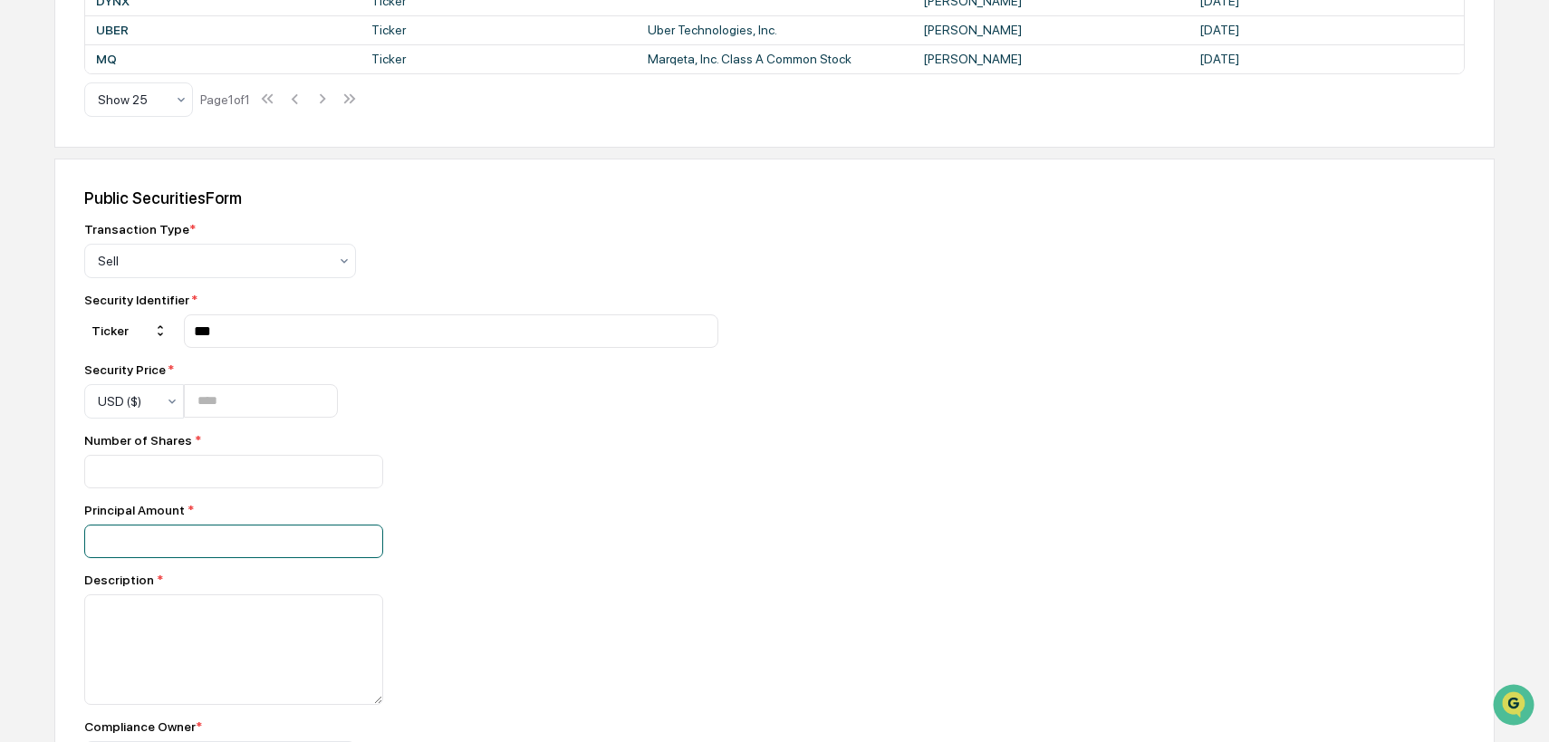
click at [213, 544] on input "number" at bounding box center [233, 541] width 299 height 34
click at [190, 488] on input "**" at bounding box center [233, 472] width 299 height 34
click at [185, 480] on input "**" at bounding box center [233, 472] width 299 height 34
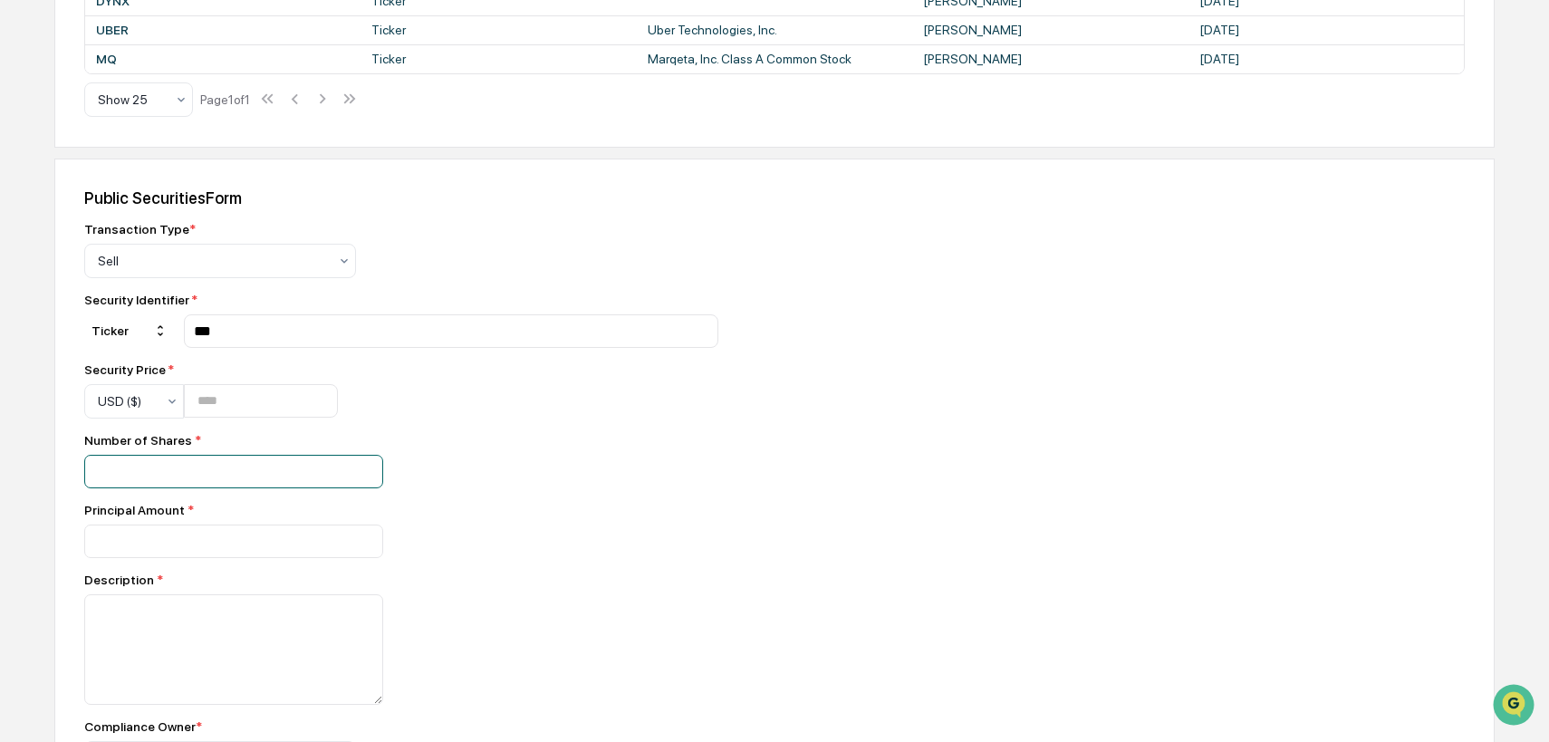
type input "*"
type input "**"
click at [139, 556] on input "number" at bounding box center [233, 541] width 299 height 34
type input "*****"
click at [140, 637] on textarea at bounding box center [233, 649] width 299 height 111
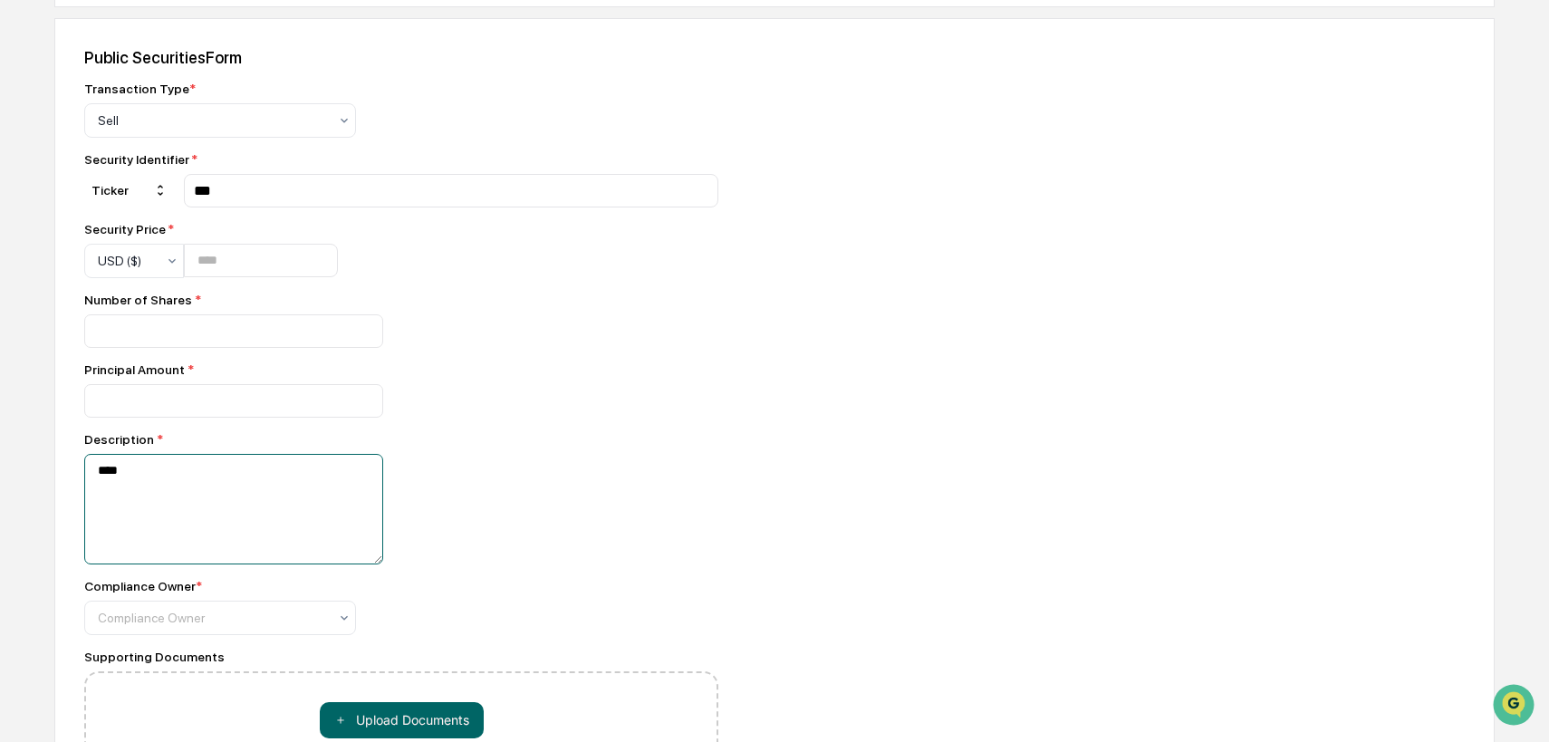
scroll to position [802, 0]
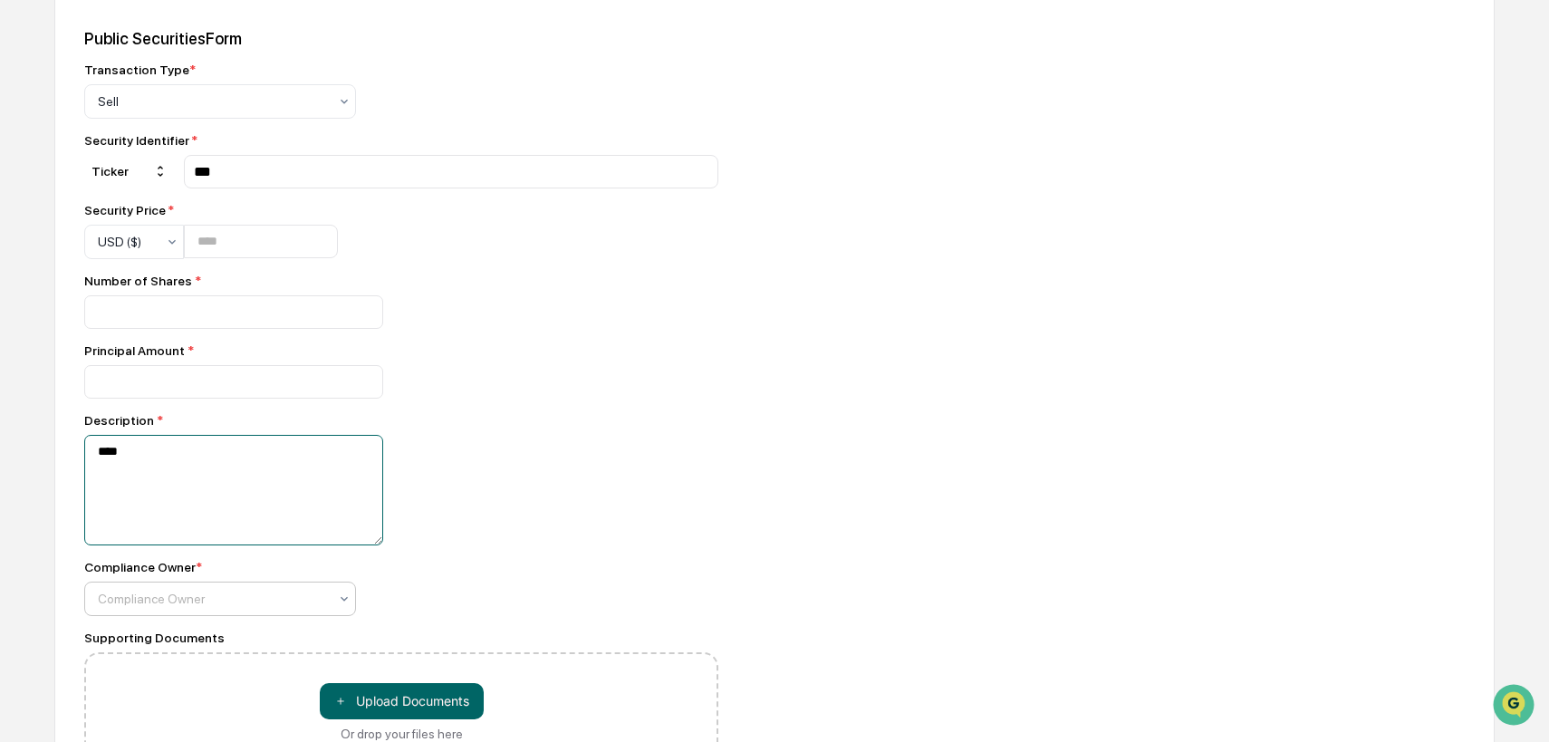
type textarea "****"
click at [288, 608] on div at bounding box center [213, 599] width 230 height 18
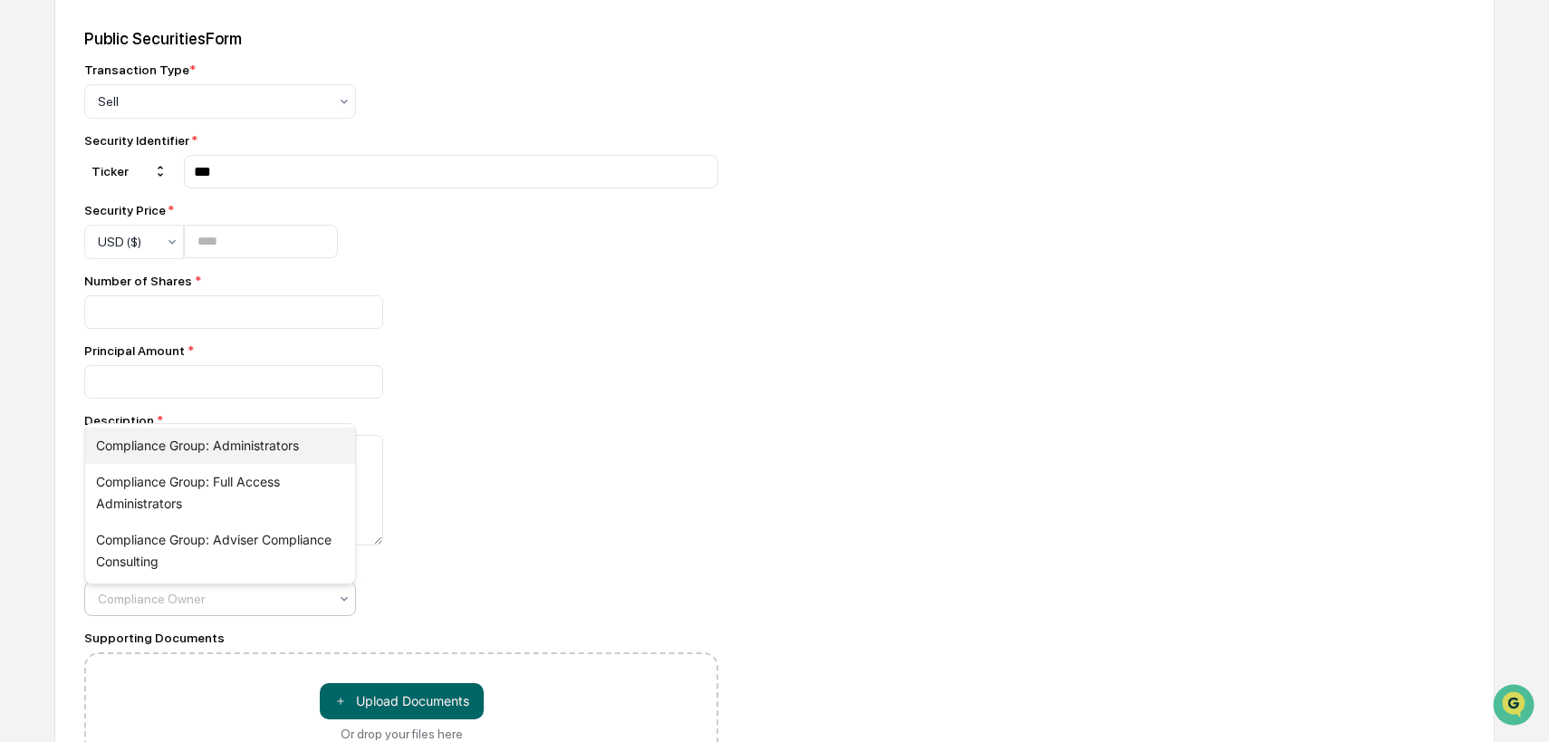
click at [289, 453] on div "Compliance Group: Administrators" at bounding box center [220, 446] width 270 height 36
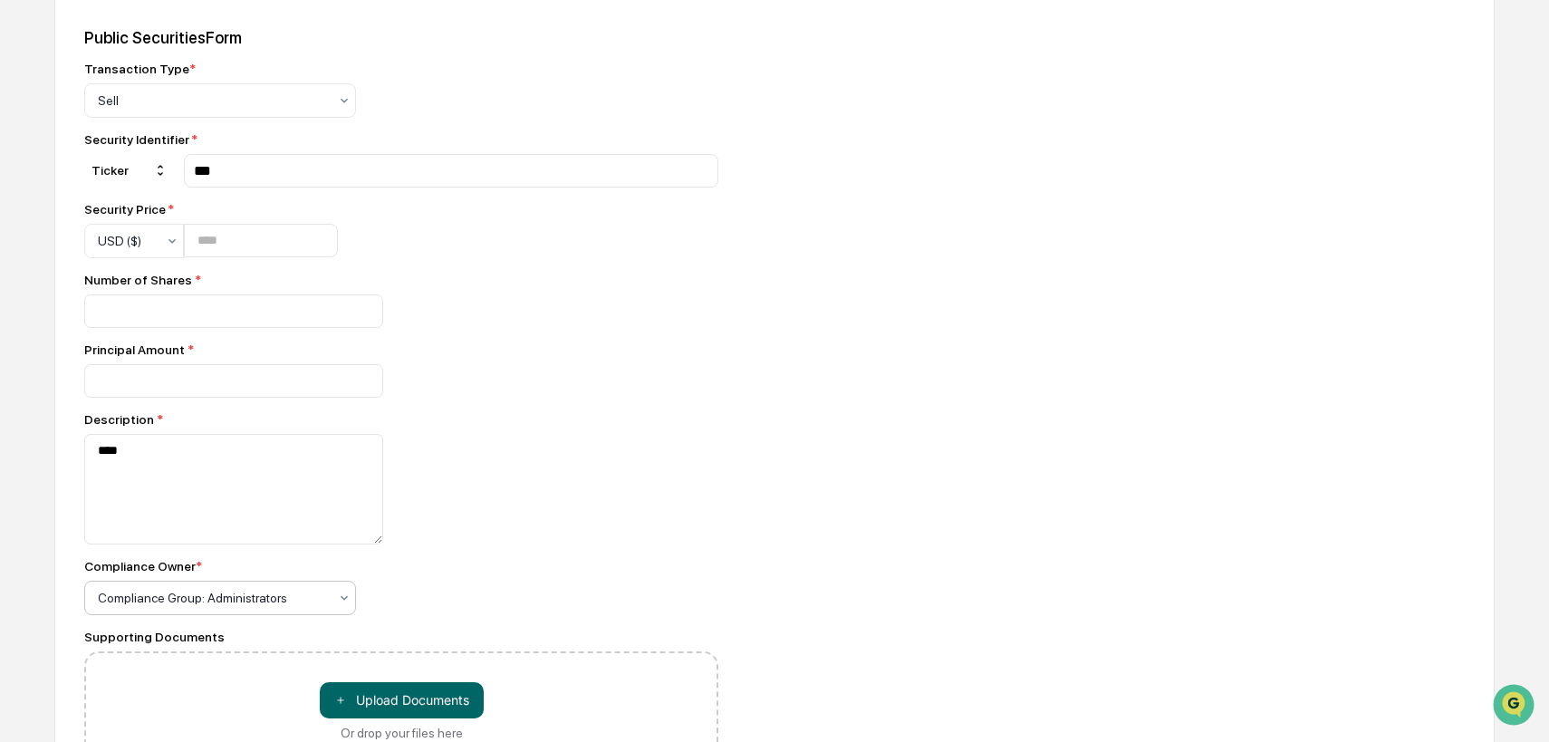
scroll to position [923, 0]
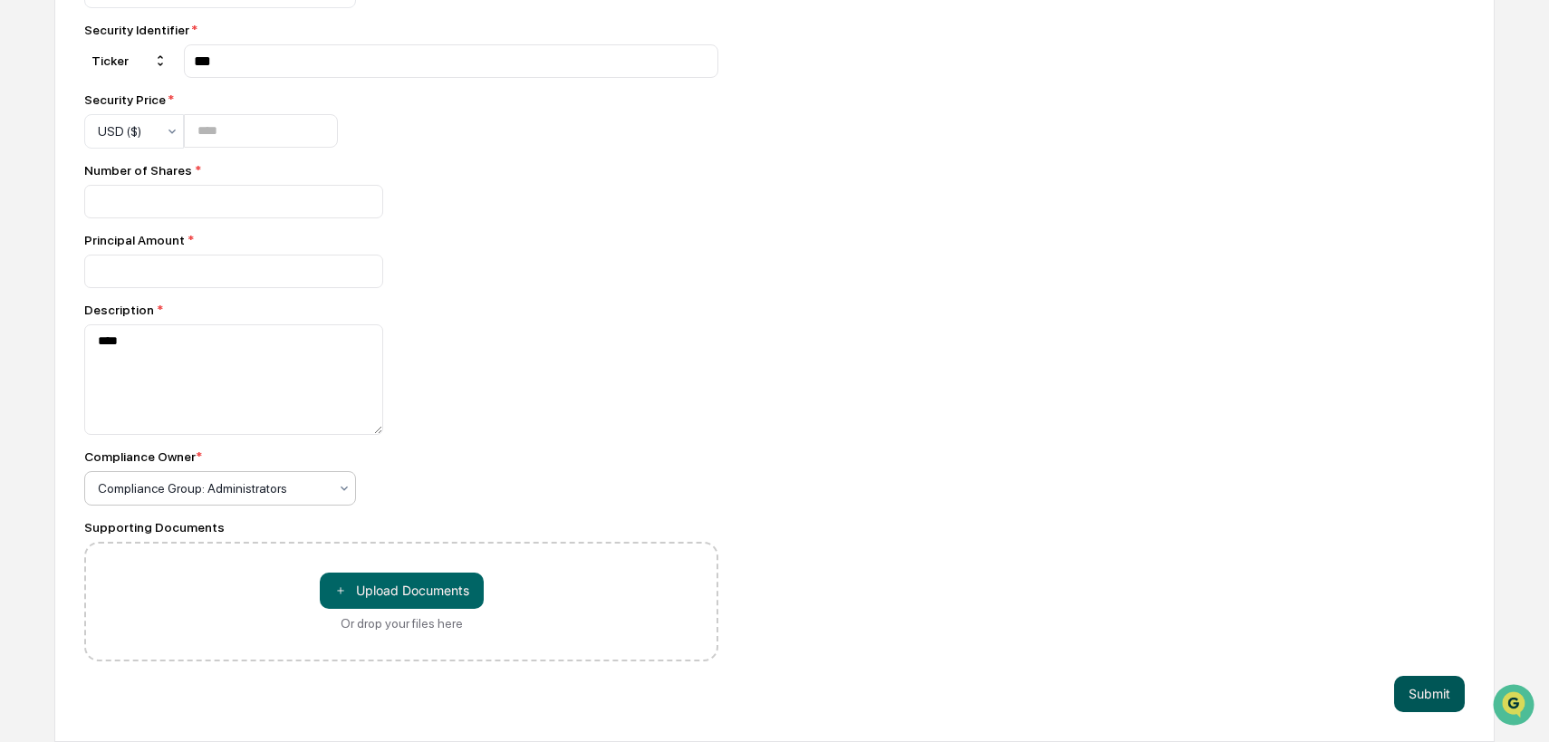
click at [1412, 681] on button "Submit" at bounding box center [1429, 694] width 71 height 36
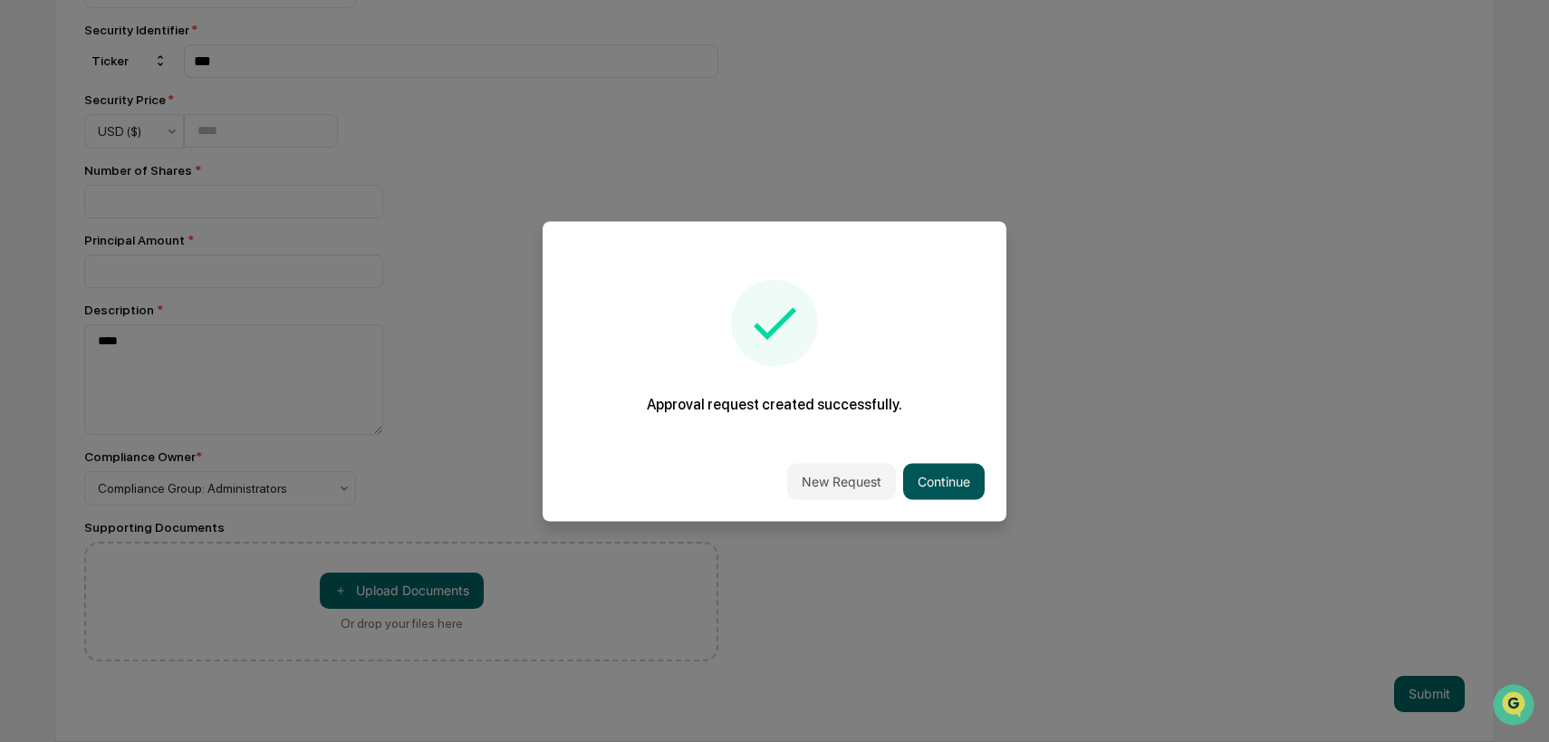
click at [955, 483] on button "Continue" at bounding box center [944, 481] width 82 height 36
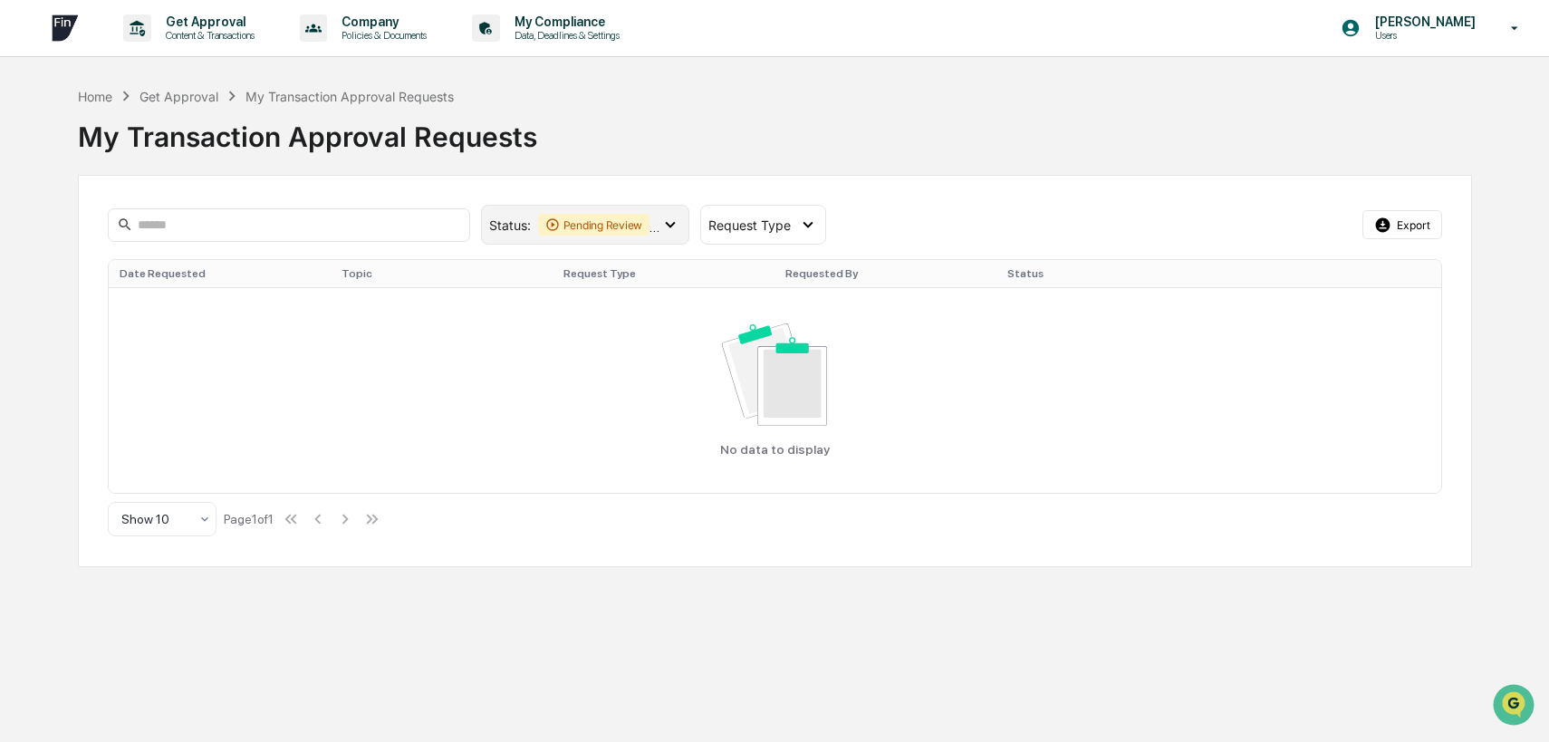
click at [624, 224] on div "Pending Review" at bounding box center [594, 225] width 112 height 22
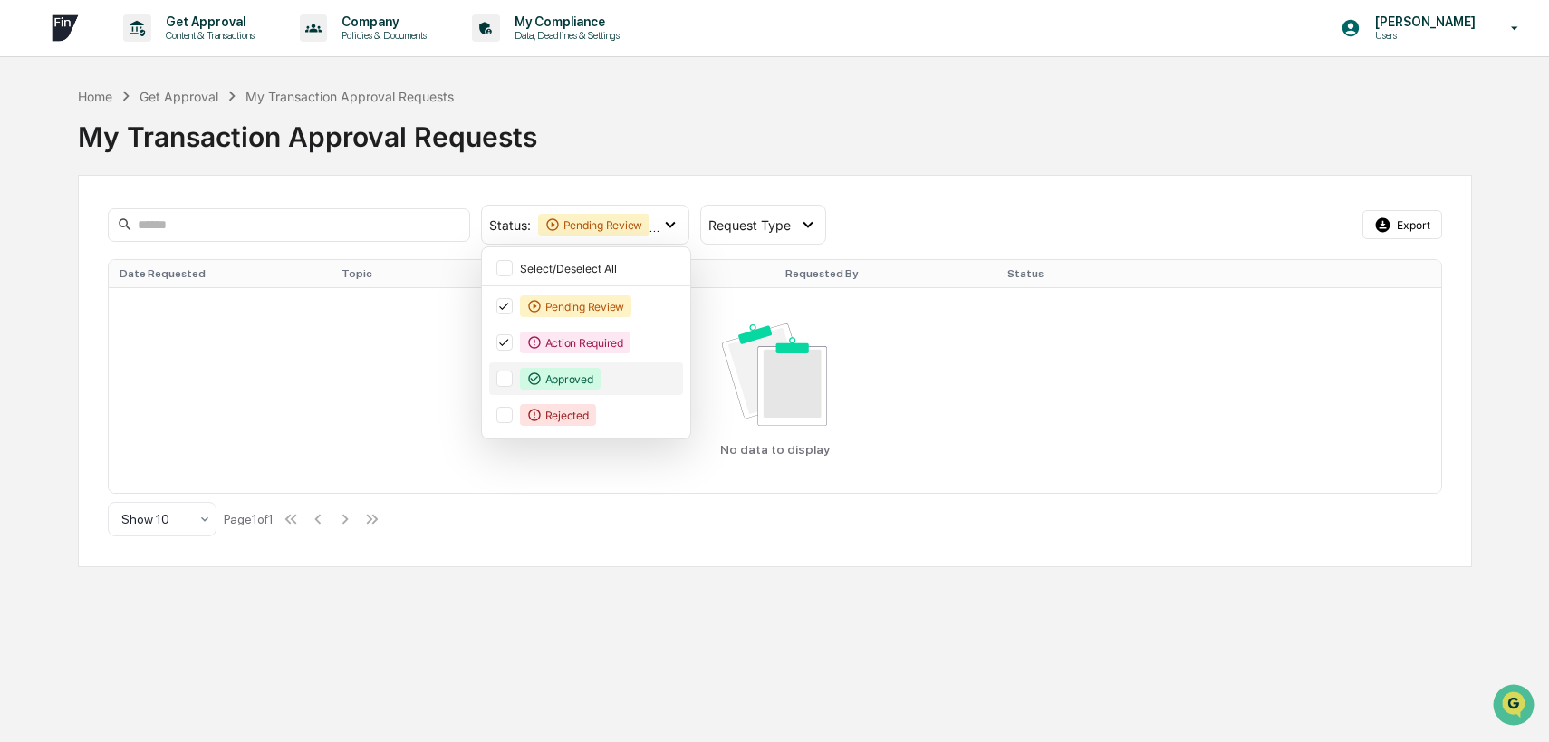
click at [563, 379] on div "Approved" at bounding box center [560, 379] width 81 height 22
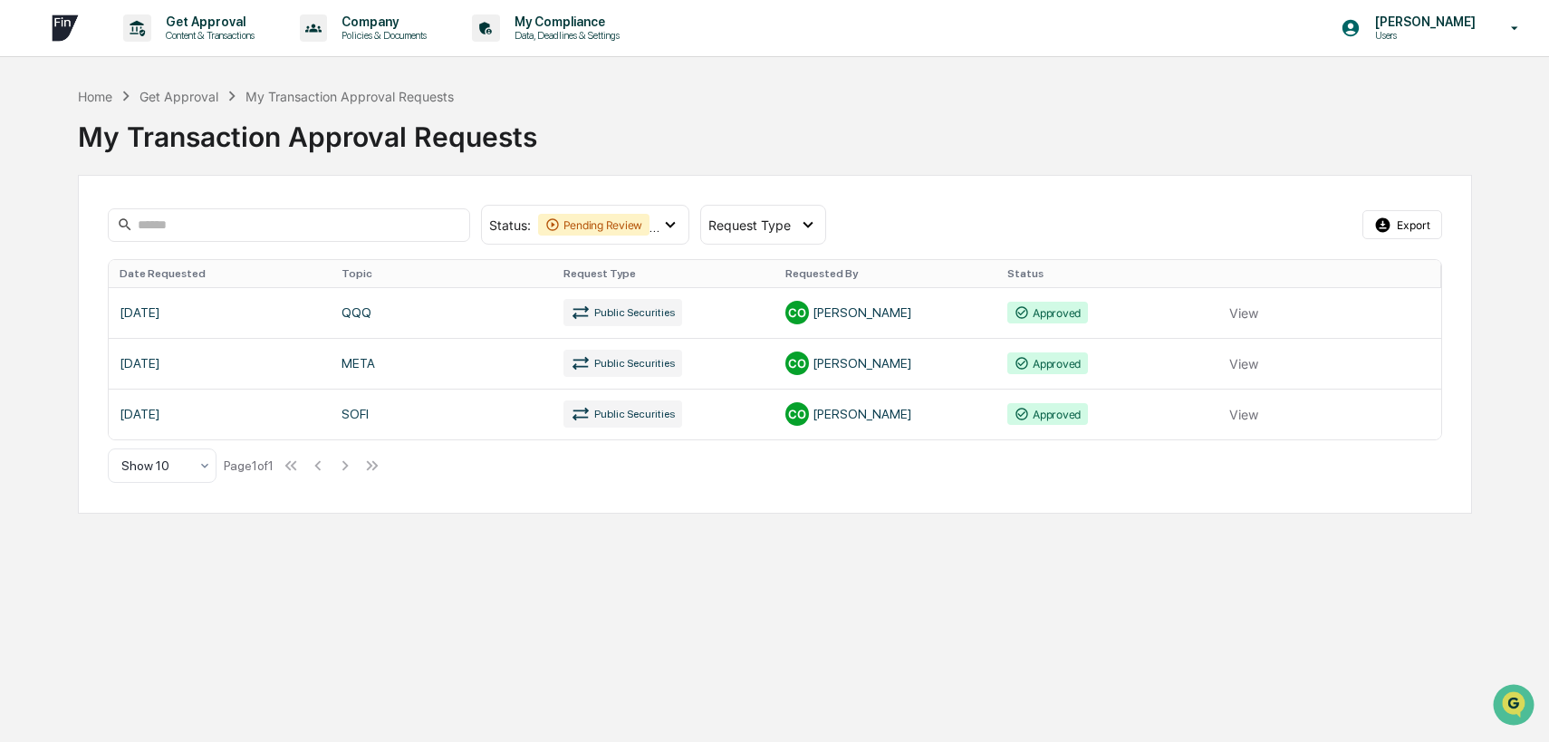
click at [1110, 584] on div "Get Approval Content & Transactions Company Policies & Documents My Compliance …" at bounding box center [774, 371] width 1549 height 742
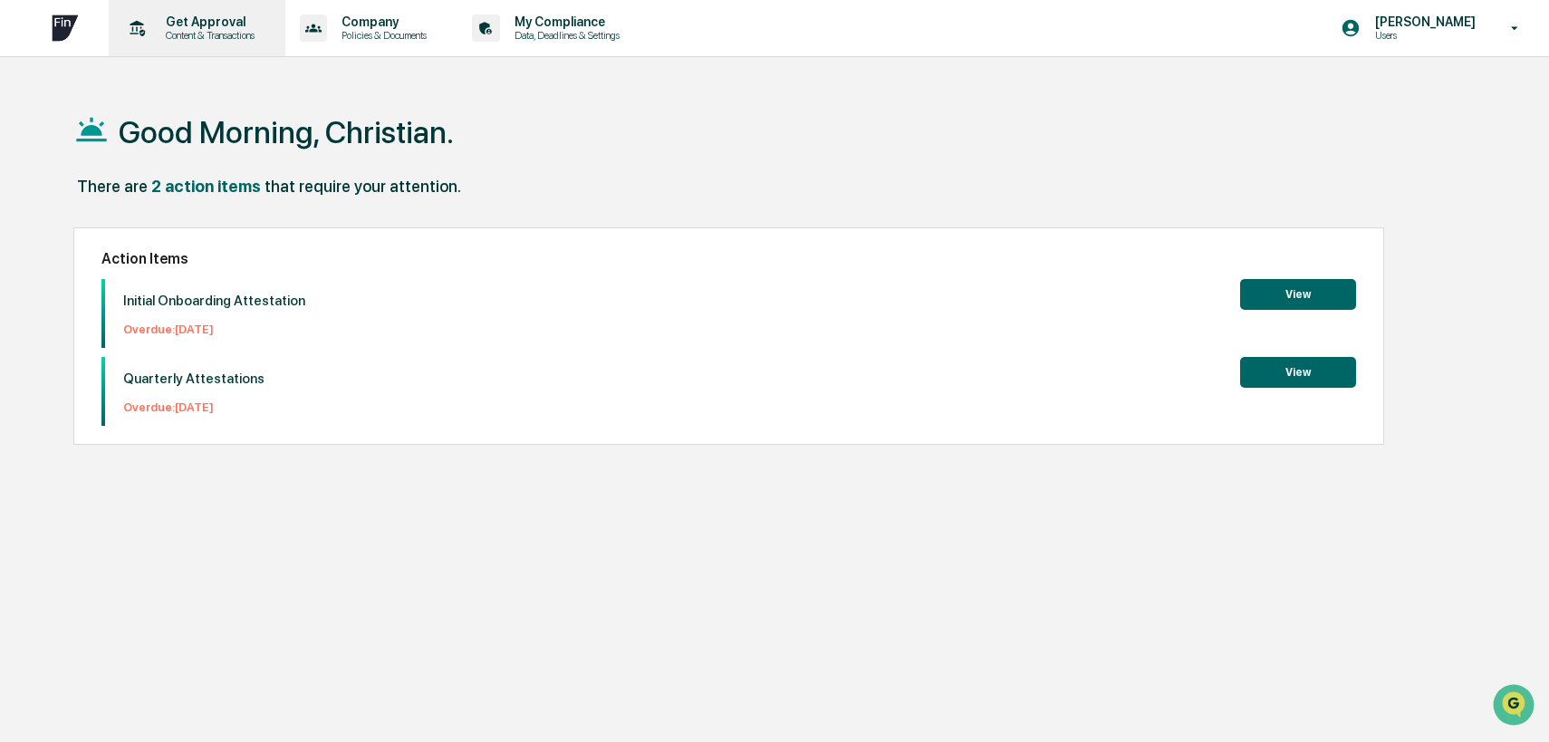
click at [249, 40] on p "Content & Transactions" at bounding box center [207, 35] width 112 height 13
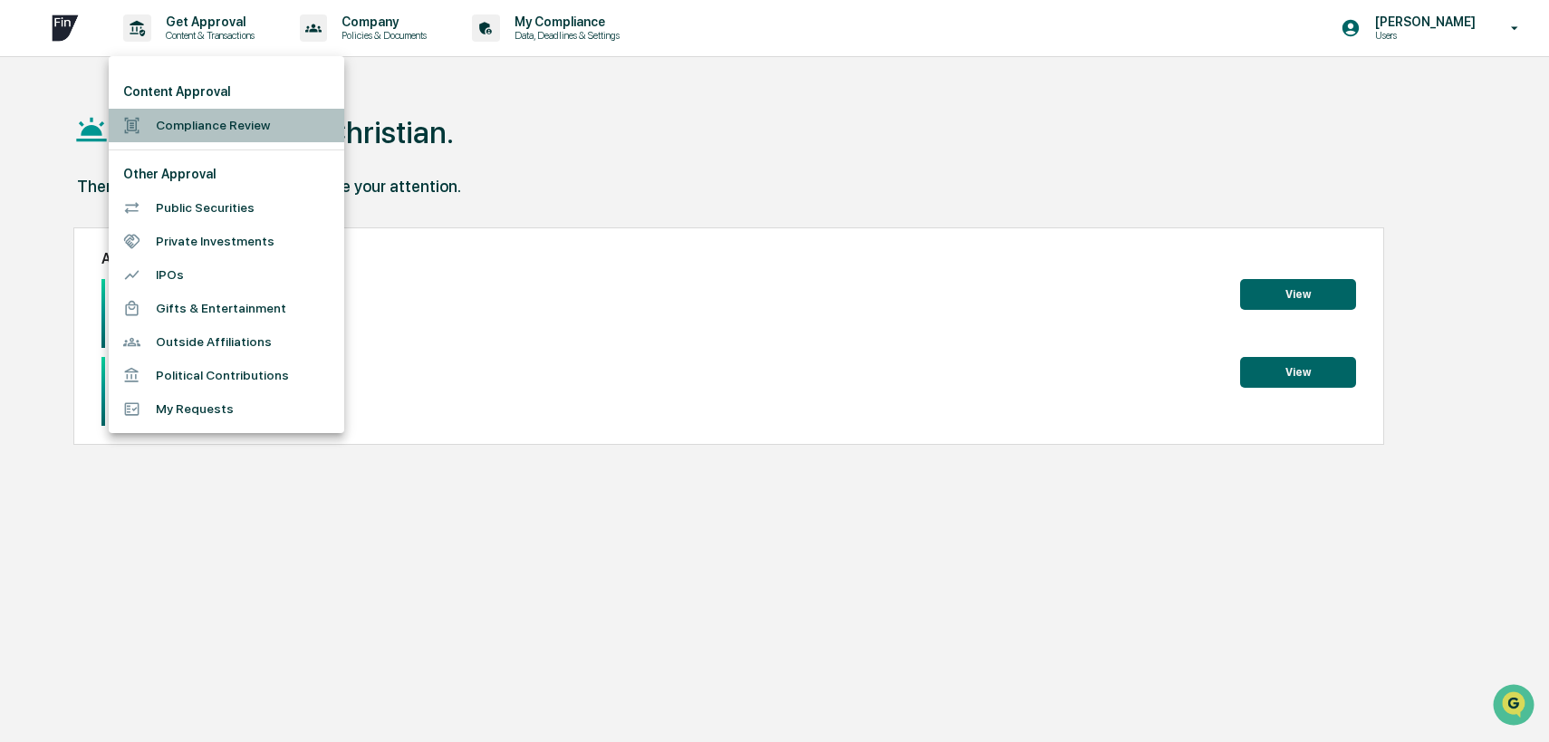
click at [250, 118] on li "Compliance Review" at bounding box center [227, 126] width 236 height 34
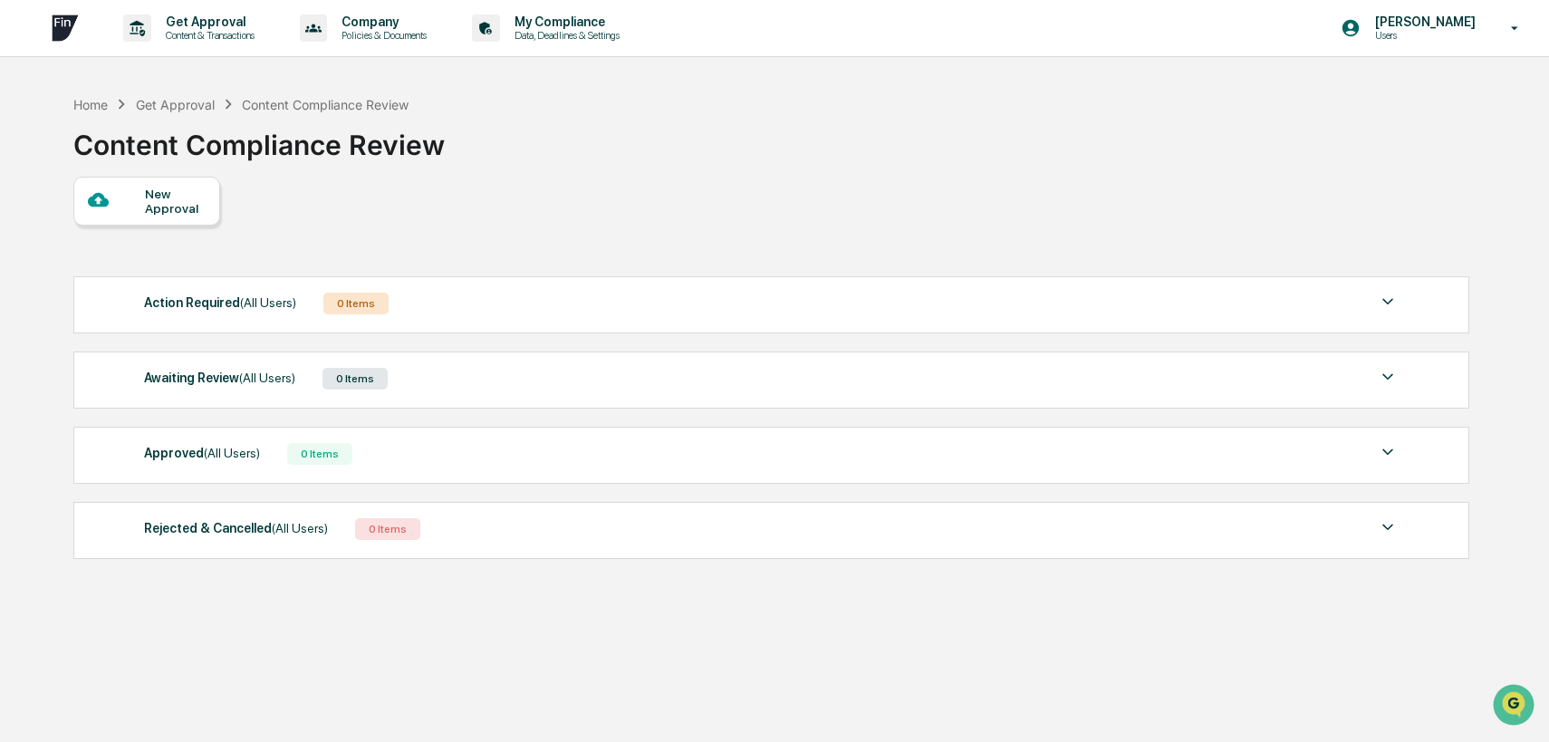
click at [422, 456] on div "Approved (All Users) 0 Items" at bounding box center [771, 453] width 1255 height 25
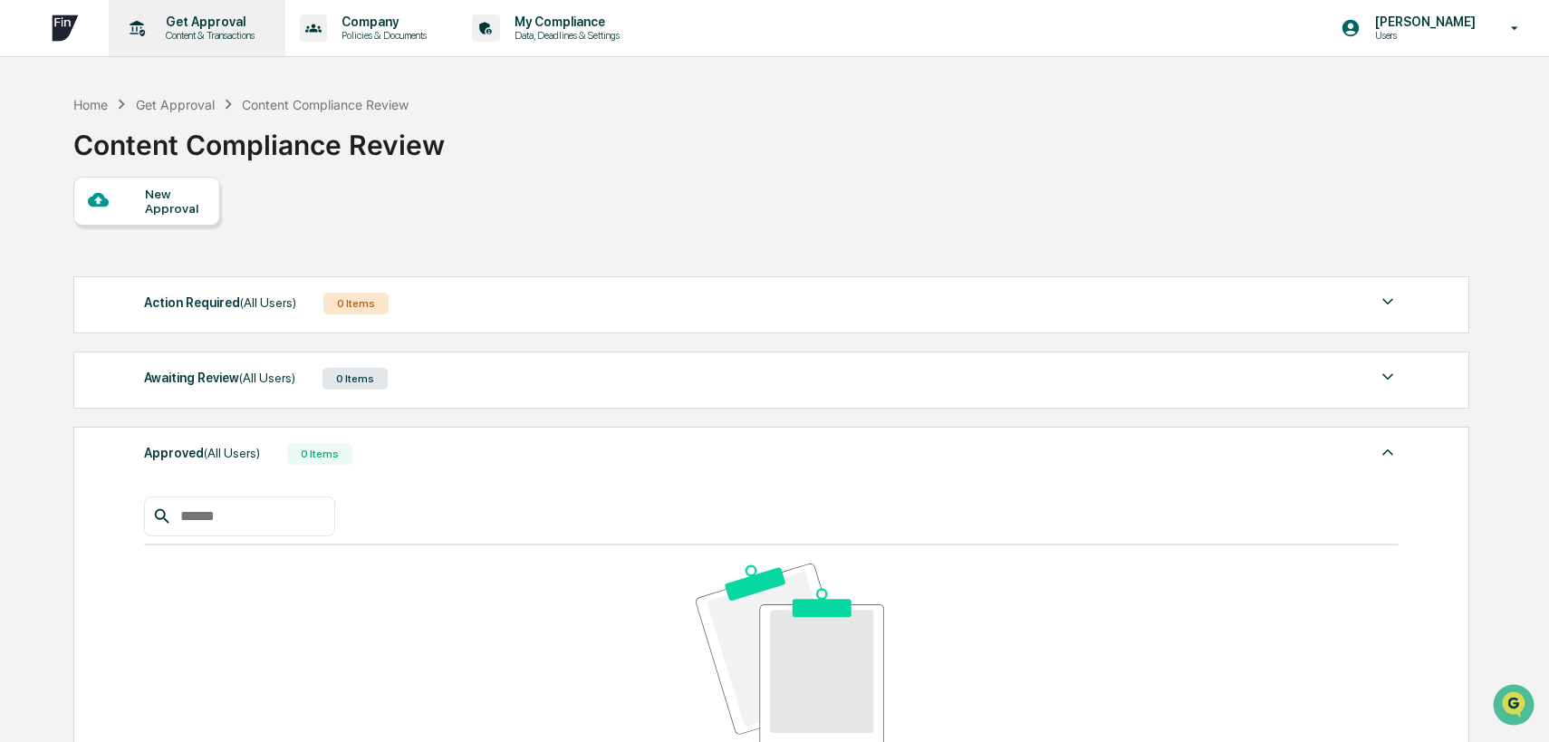
click at [199, 25] on p "Get Approval" at bounding box center [207, 21] width 112 height 14
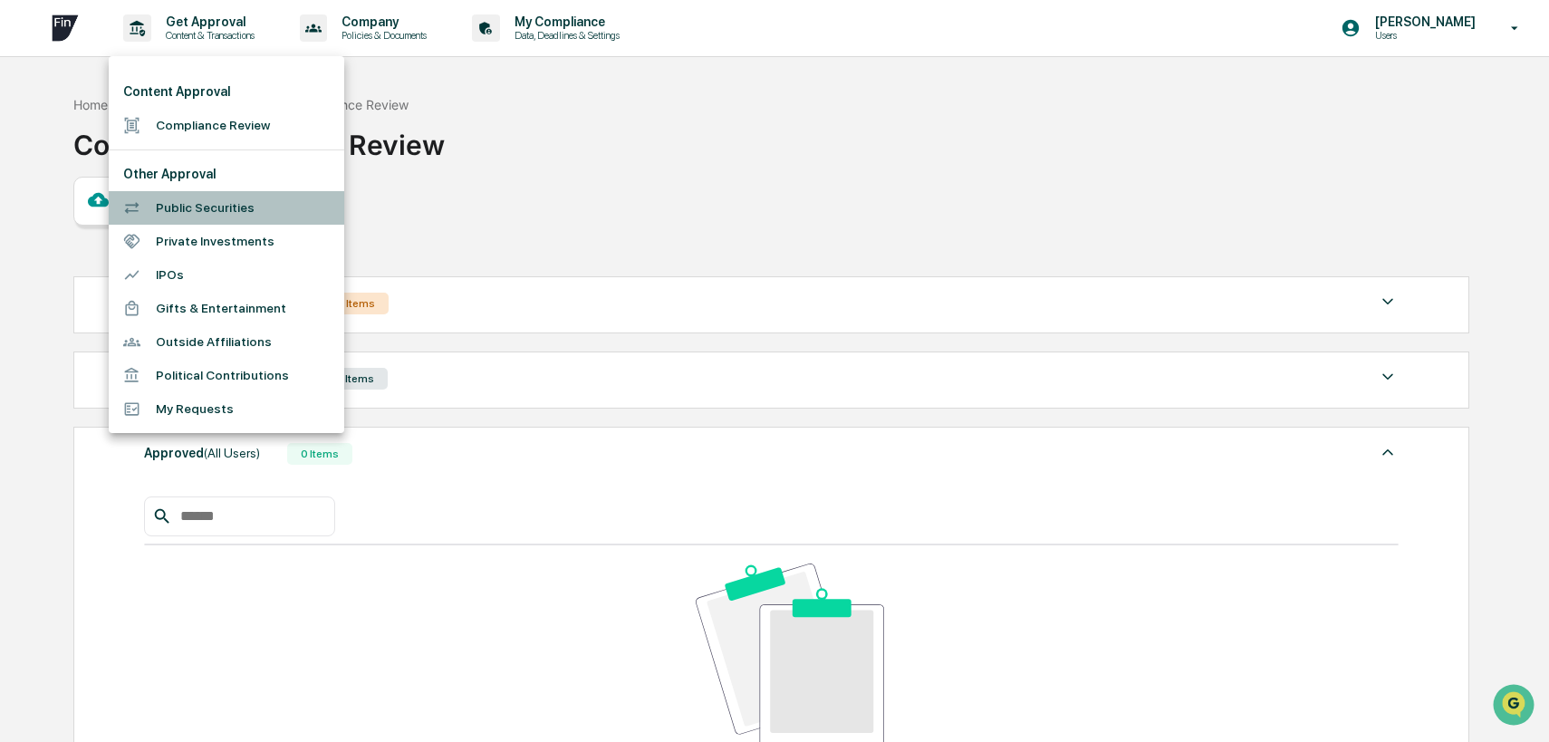
click at [227, 210] on li "Public Securities" at bounding box center [227, 208] width 236 height 34
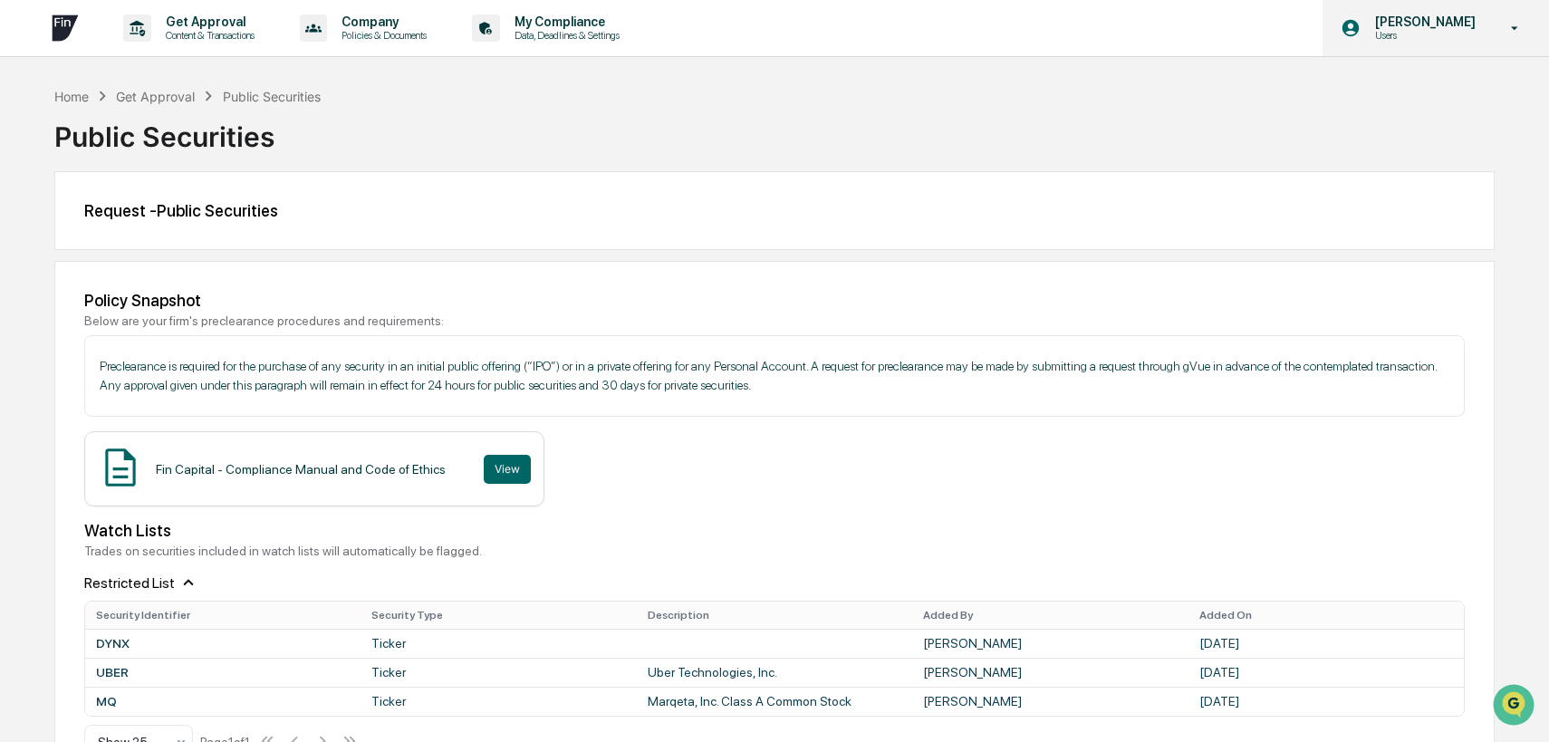
click at [1419, 46] on div "Christian Ostberg Users" at bounding box center [1436, 28] width 226 height 56
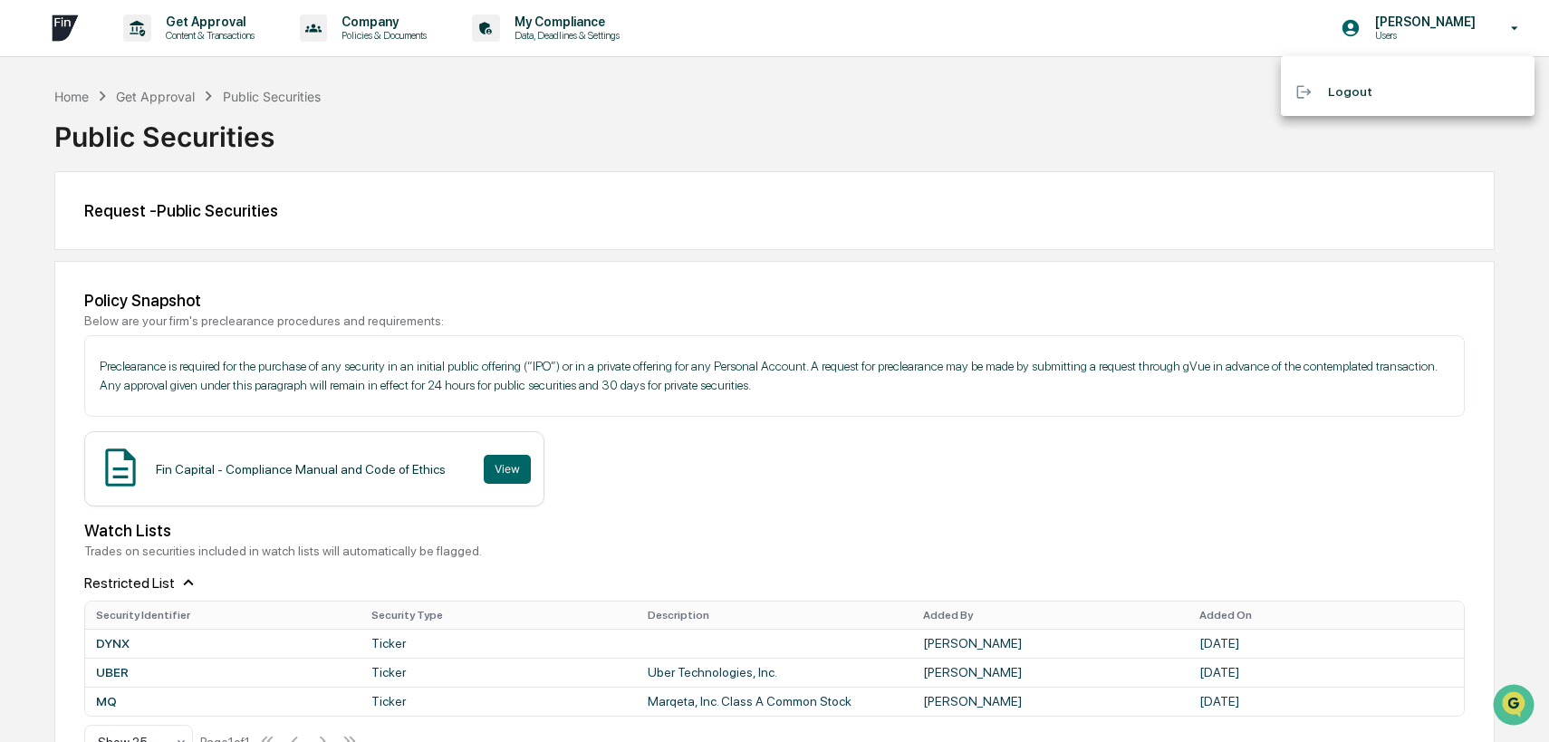
click at [813, 119] on div at bounding box center [774, 371] width 1549 height 742
click at [197, 194] on div "Request - Public Securities" at bounding box center [774, 210] width 1440 height 79
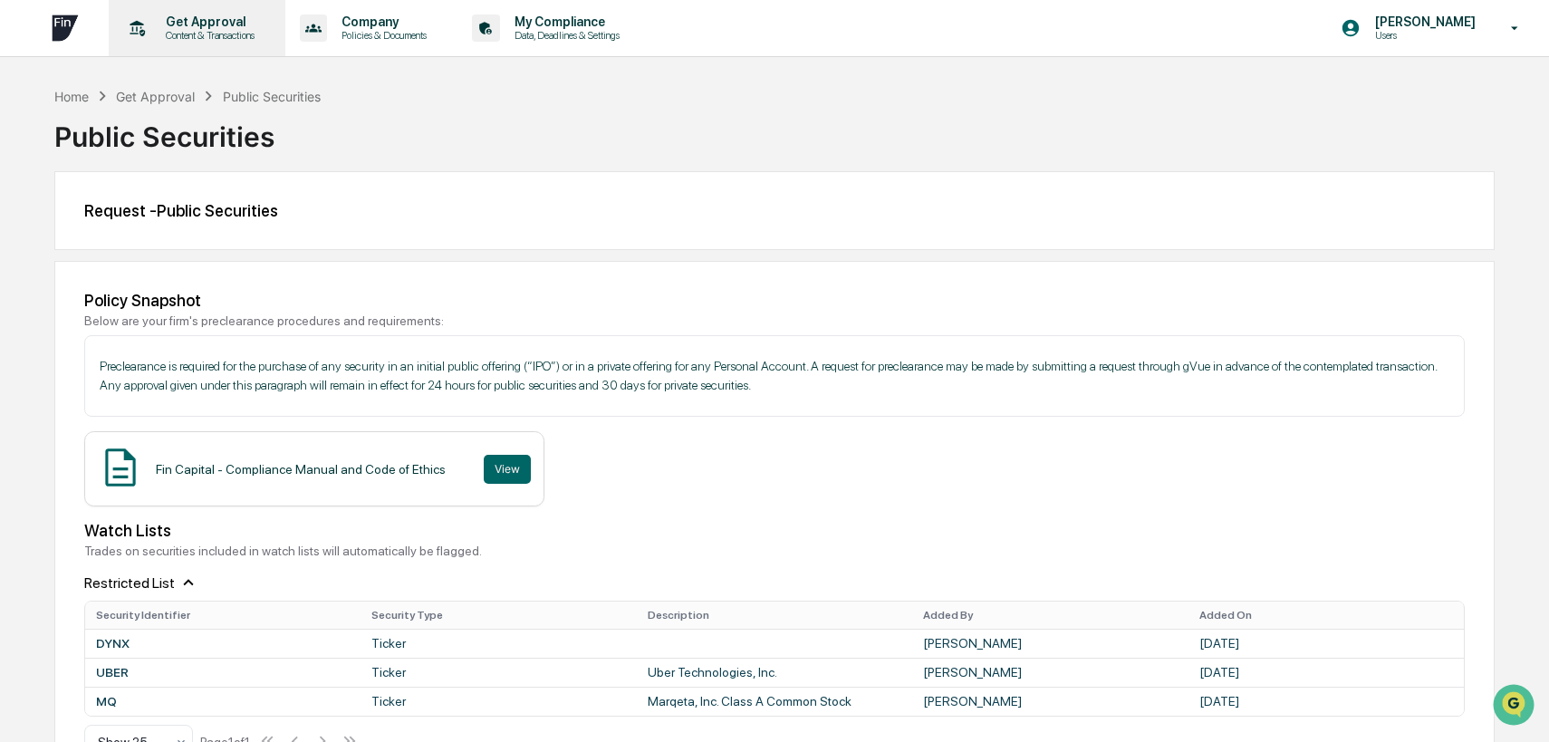
click at [214, 34] on p "Content & Transactions" at bounding box center [207, 35] width 112 height 13
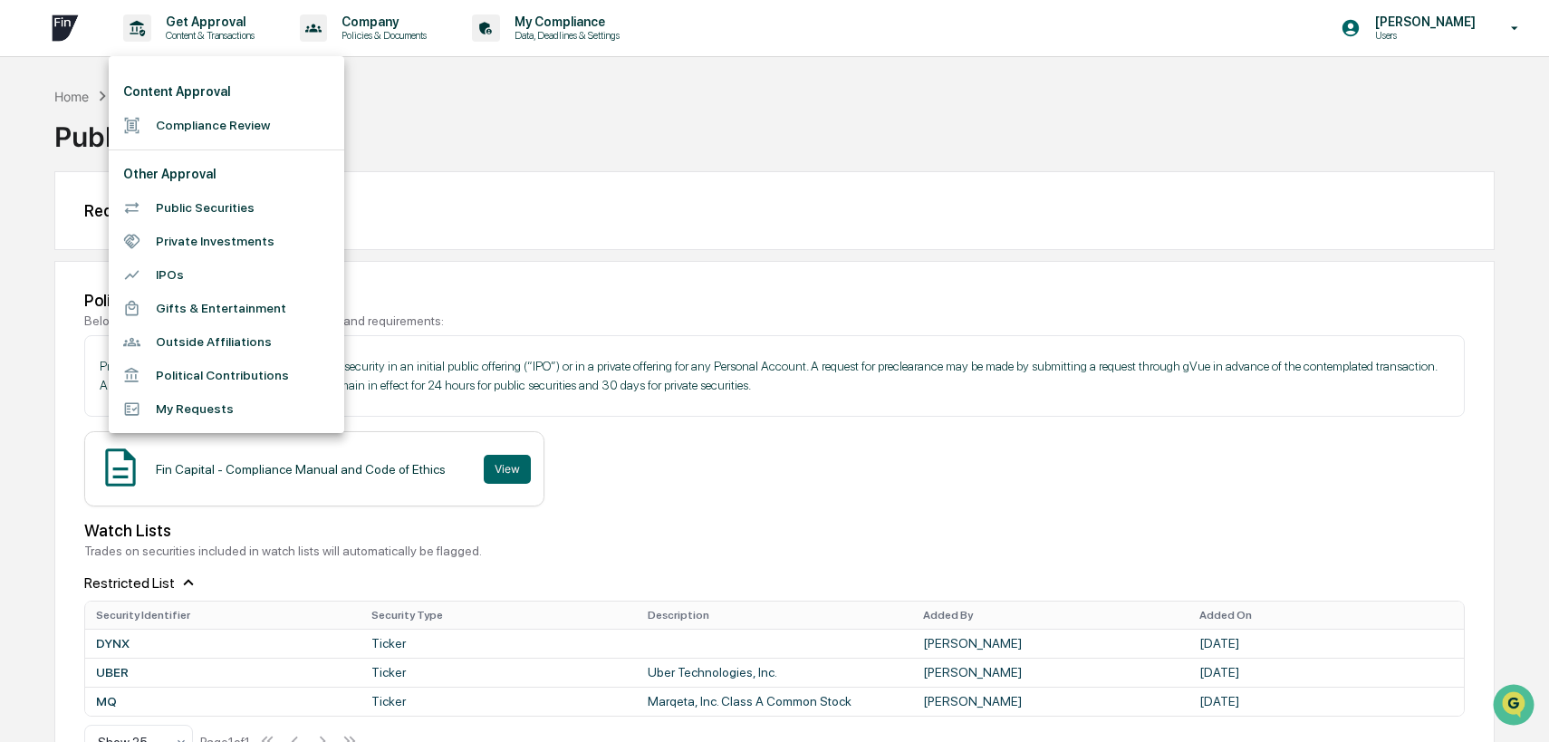
click at [390, 26] on div at bounding box center [774, 371] width 1549 height 742
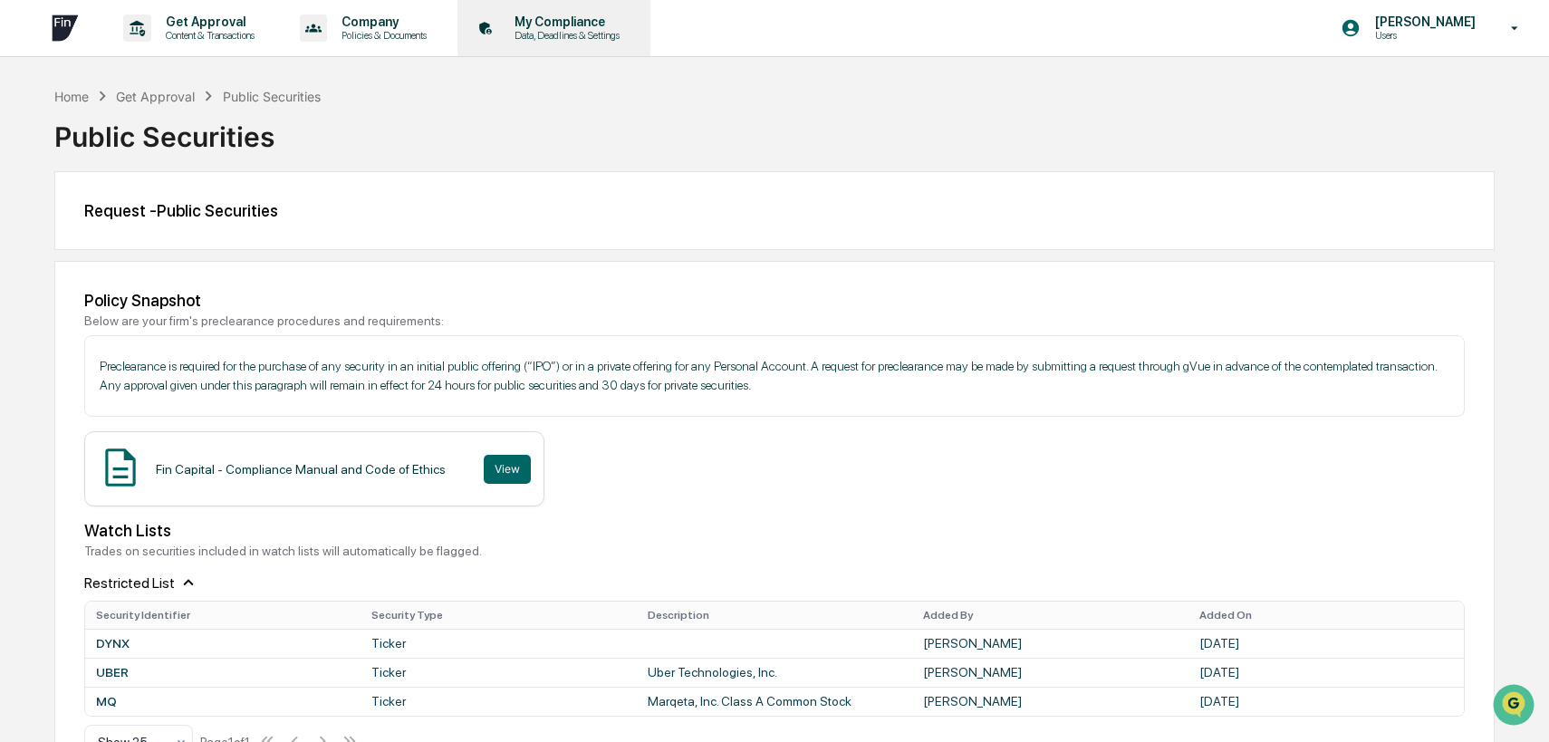
click at [629, 27] on p "My Compliance" at bounding box center [564, 21] width 129 height 14
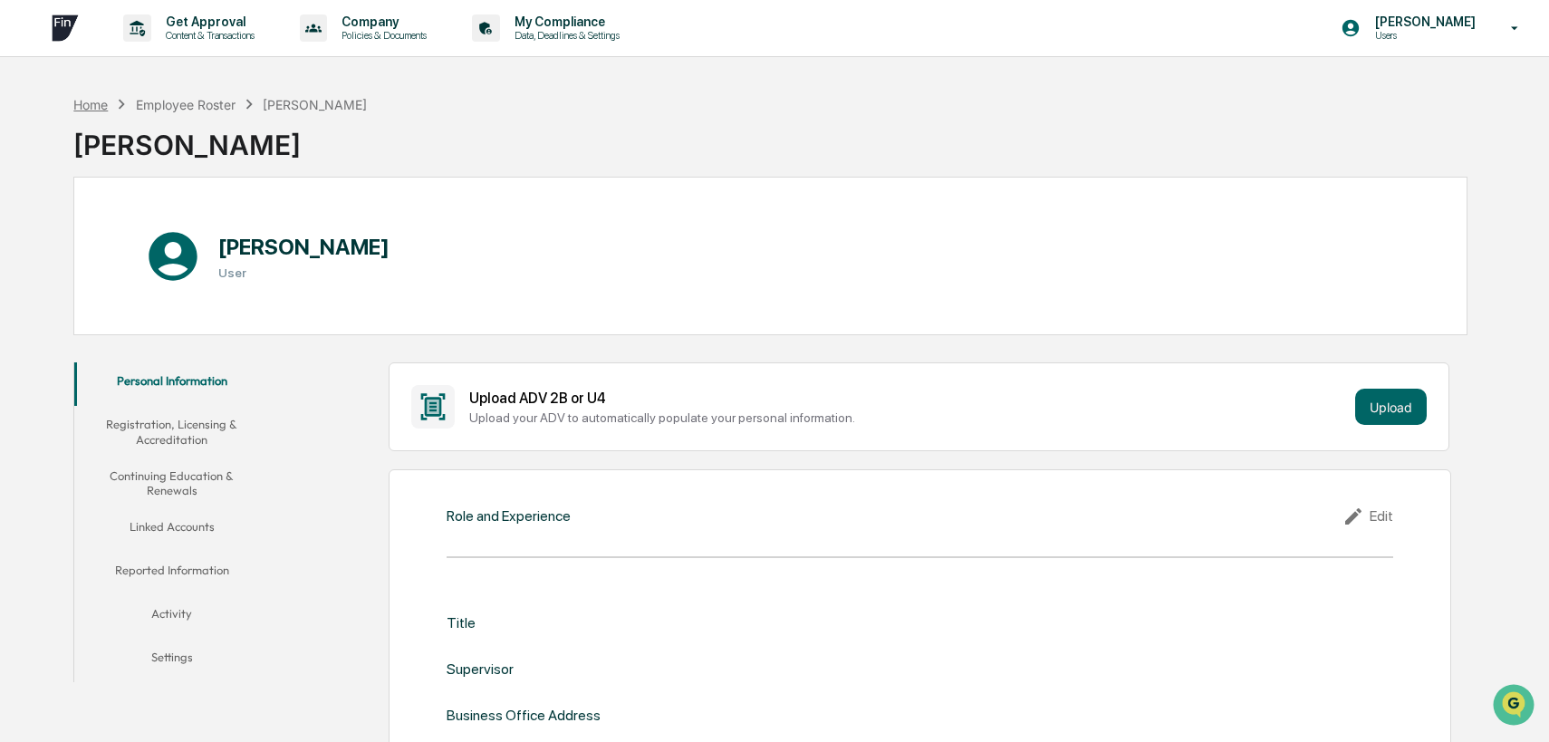
click at [90, 104] on div "Home" at bounding box center [90, 104] width 34 height 15
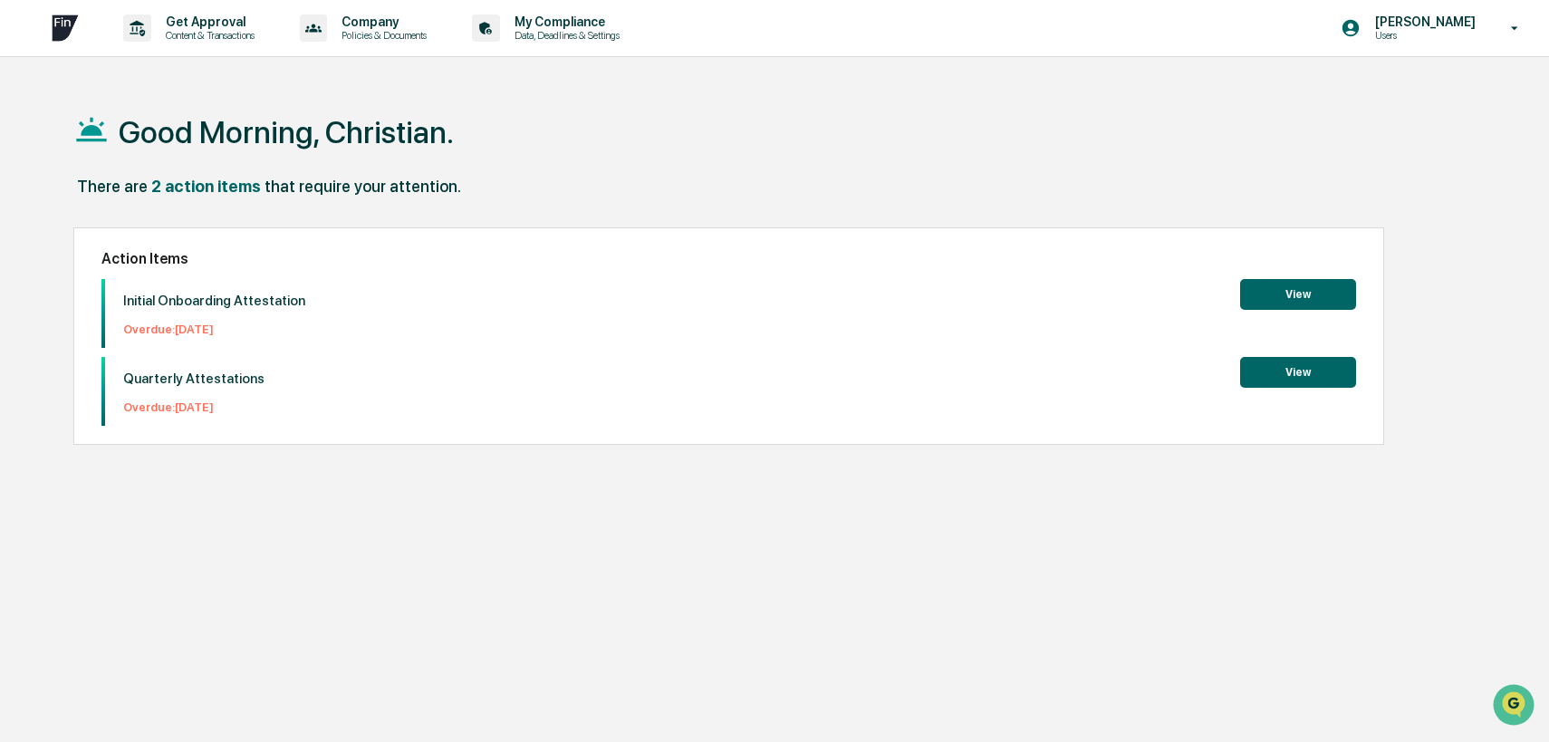
click at [834, 149] on div "Good Morning, Christian." at bounding box center [770, 131] width 1394 height 91
